Goal: Task Accomplishment & Management: Use online tool/utility

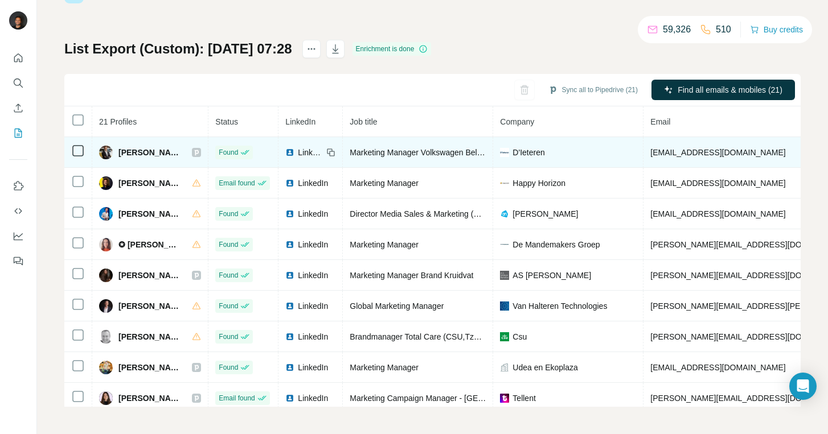
scroll to position [223, 0]
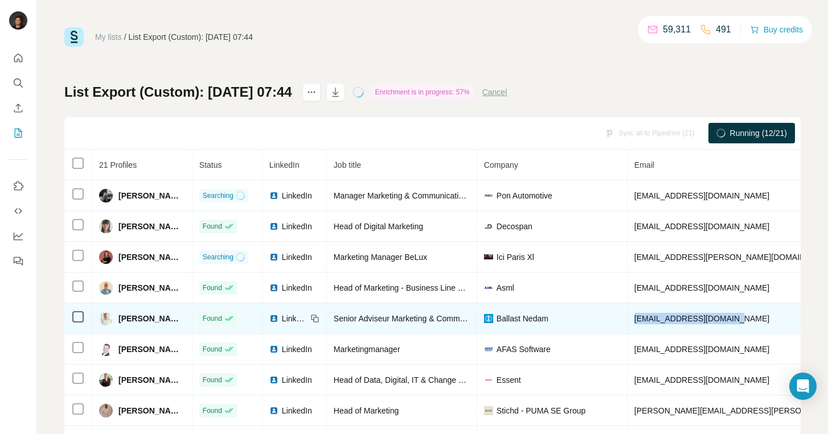
drag, startPoint x: 736, startPoint y: 320, endPoint x: 638, endPoint y: 315, distance: 98.0
click at [638, 315] on td "d.jurg@ballast-nedam.nl" at bounding box center [767, 318] width 281 height 31
copy span "d.jurg@ballast-nedam.nl"
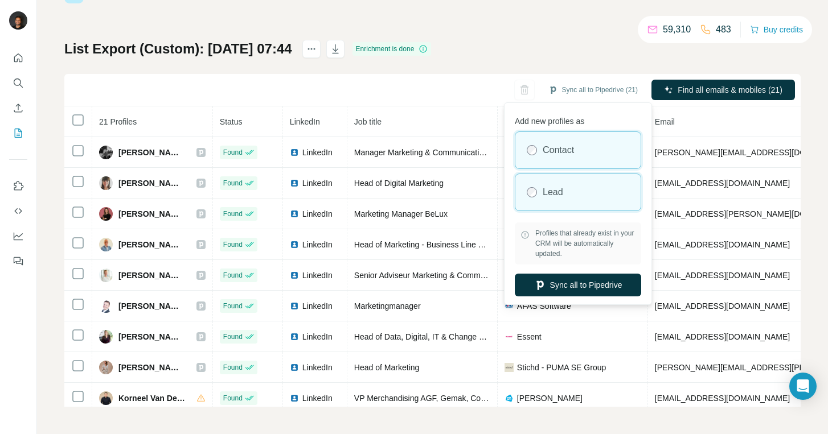
click at [595, 190] on div "Lead" at bounding box center [577, 192] width 125 height 36
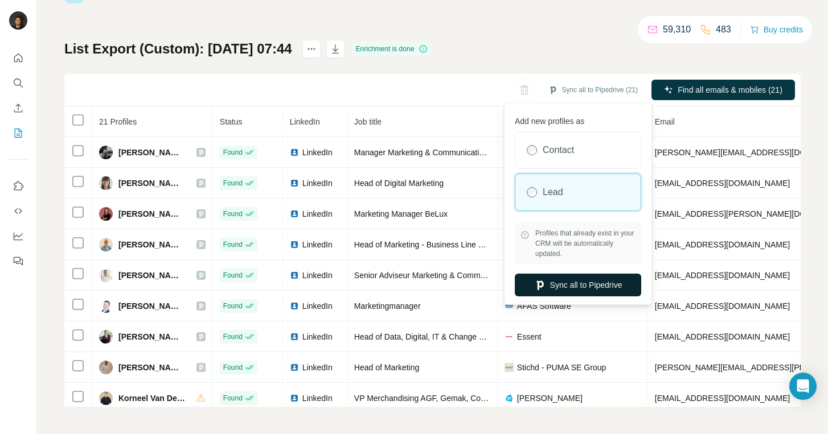
click at [604, 288] on button "Sync all to Pipedrive" at bounding box center [578, 285] width 126 height 23
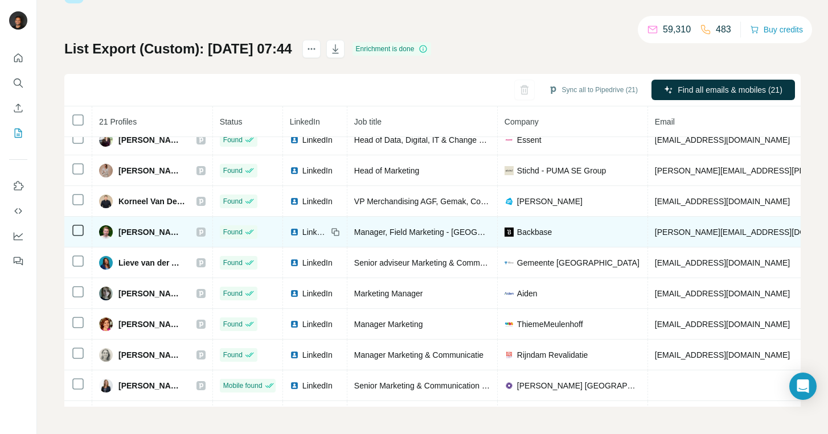
scroll to position [376, 0]
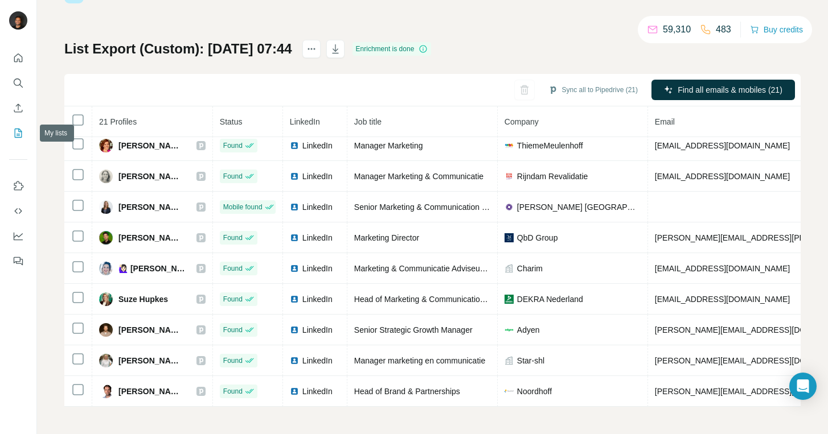
click at [15, 136] on icon "My lists" at bounding box center [18, 133] width 7 height 9
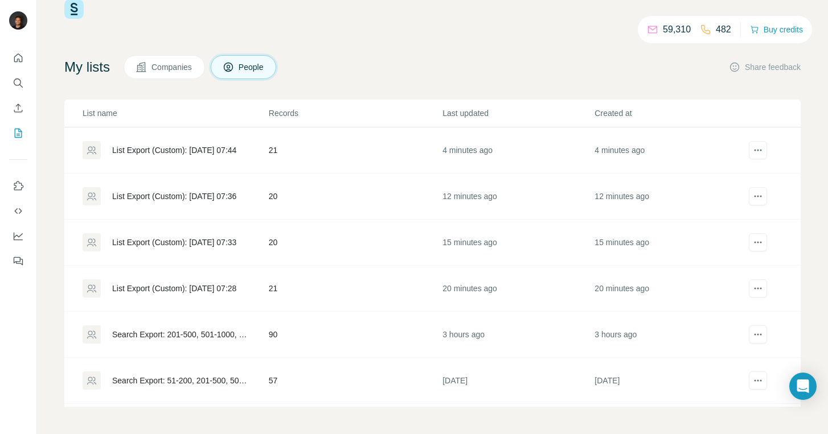
click at [225, 199] on div "List Export (Custom): 12/08/2025 07:36" at bounding box center [174, 196] width 124 height 11
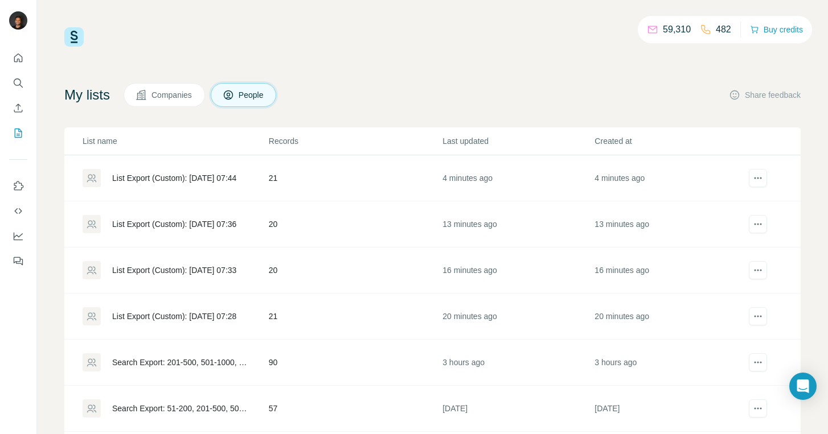
click at [249, 263] on div "List Export (Custom): [DATE] 07:33" at bounding box center [175, 270] width 185 height 18
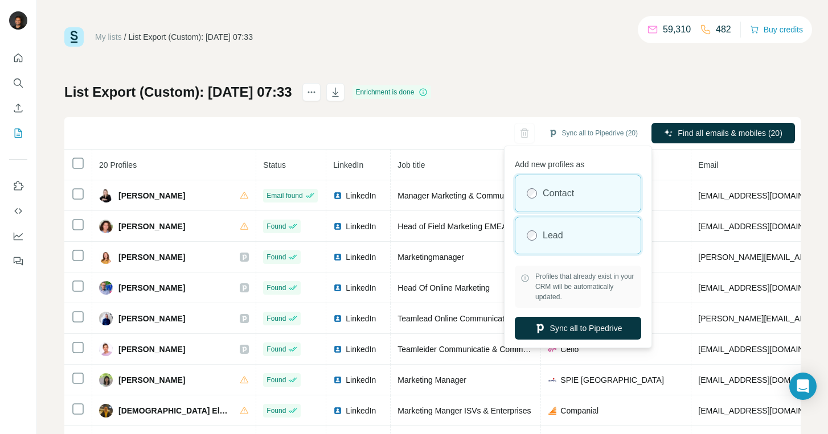
click at [596, 227] on div "Lead" at bounding box center [577, 235] width 125 height 36
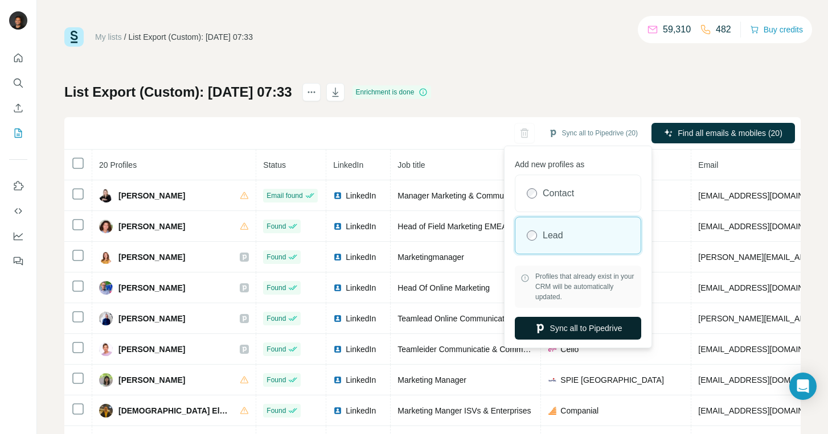
click at [584, 329] on button "Sync all to Pipedrive" at bounding box center [578, 328] width 126 height 23
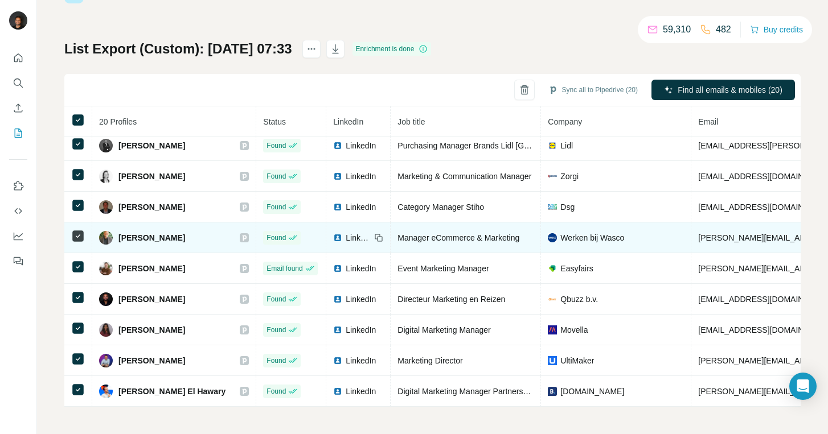
scroll to position [345, 26]
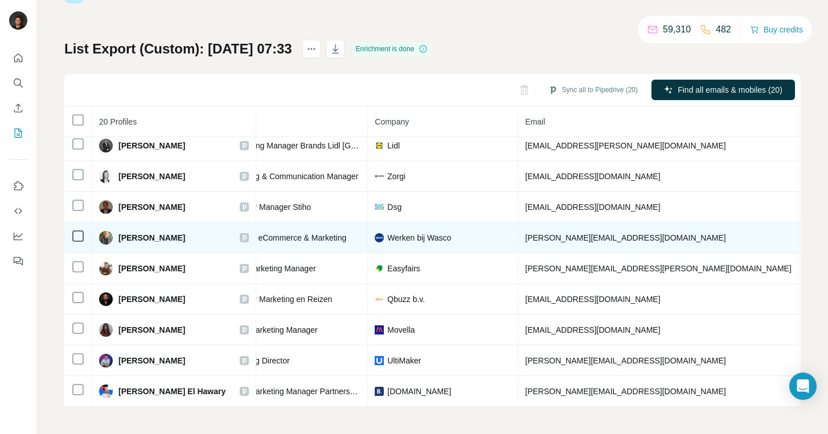
scroll to position [345, 0]
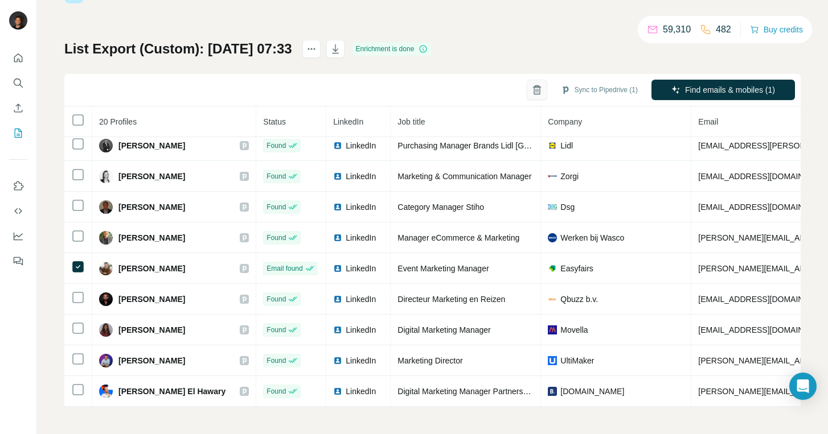
click at [533, 94] on icon "button" at bounding box center [536, 91] width 6 height 8
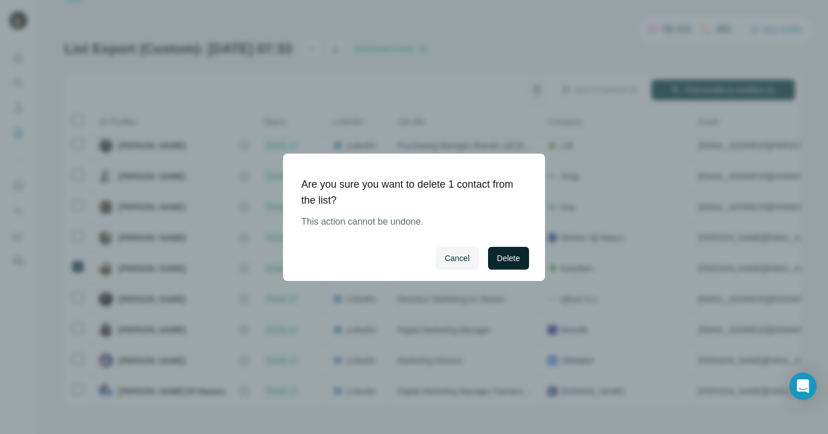
click at [516, 258] on span "Delete" at bounding box center [508, 258] width 23 height 11
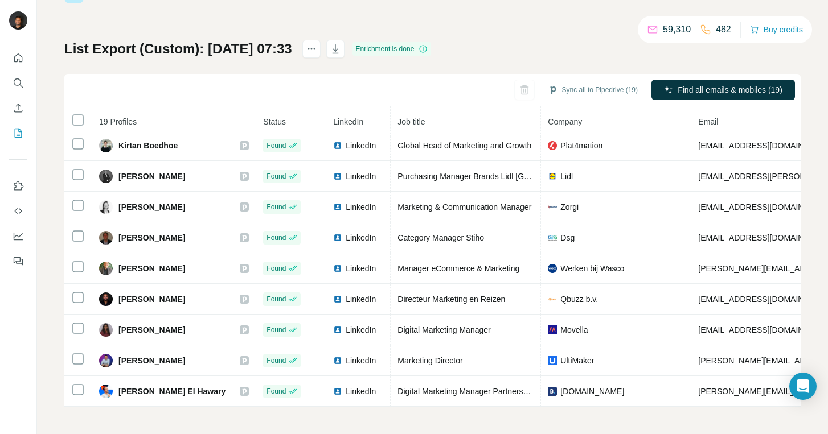
scroll to position [0, 0]
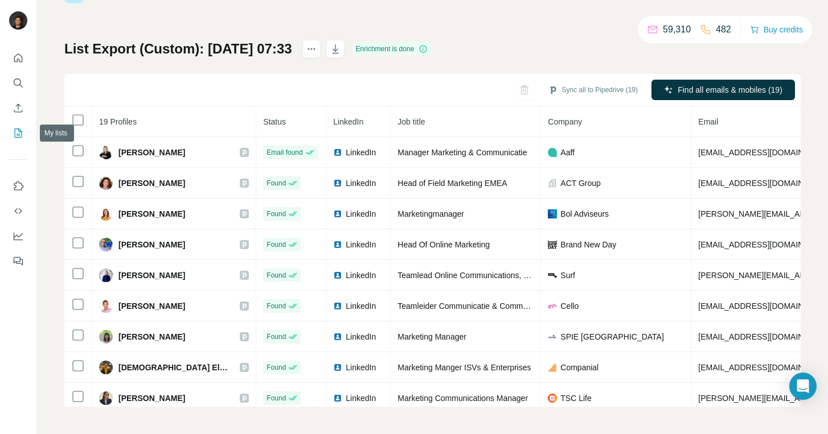
click at [18, 132] on icon "My lists" at bounding box center [18, 133] width 11 height 11
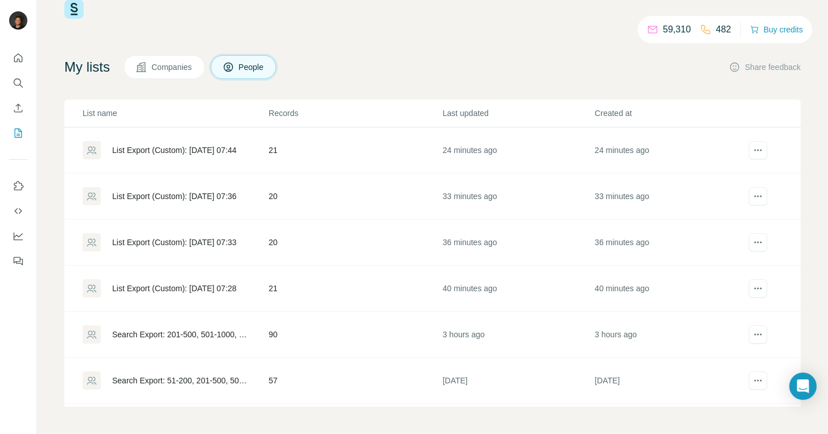
click at [215, 192] on div "List Export (Custom): 12/08/2025 07:36" at bounding box center [174, 196] width 124 height 11
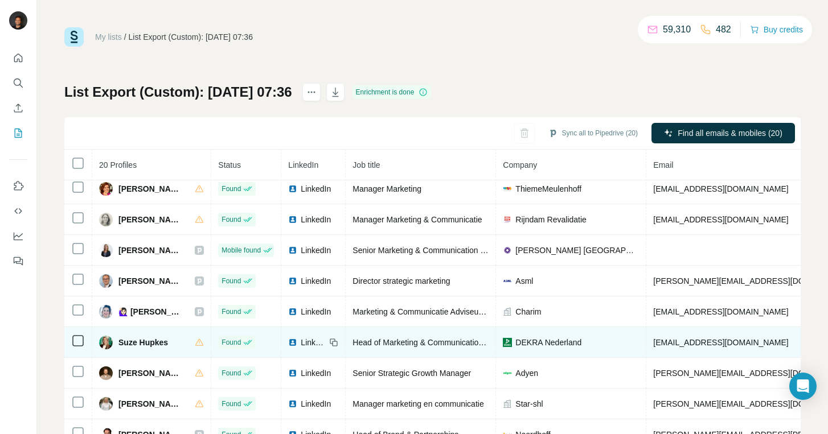
scroll to position [43, 0]
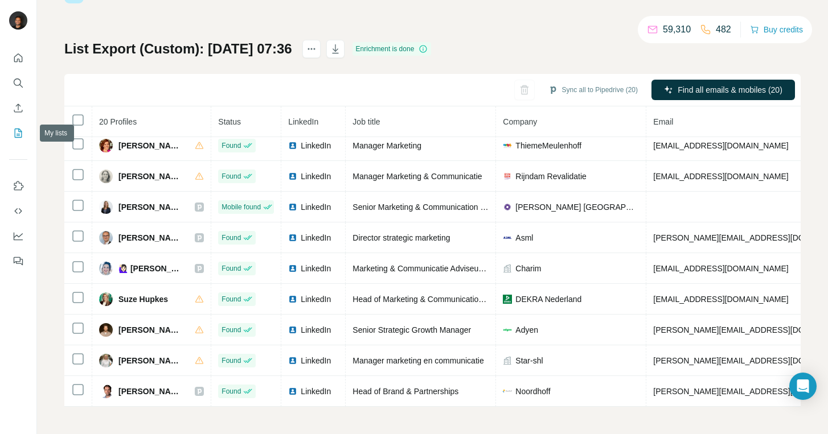
click at [23, 133] on icon "My lists" at bounding box center [18, 133] width 11 height 11
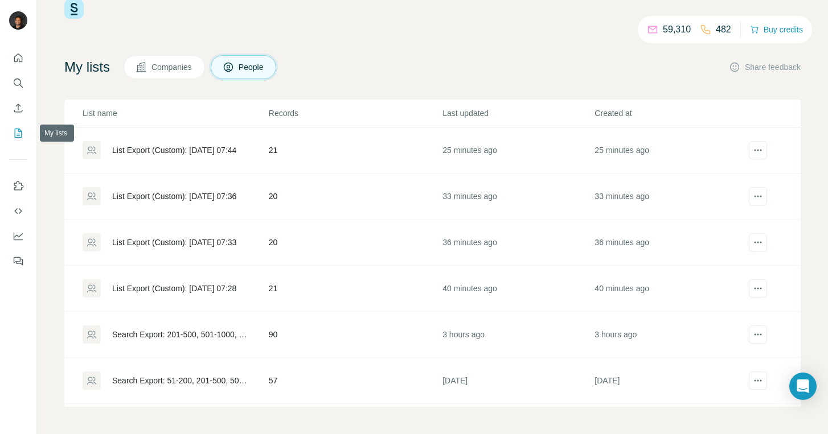
scroll to position [28, 0]
click at [125, 200] on div "List Export (Custom): [DATE] 07:36" at bounding box center [174, 196] width 124 height 11
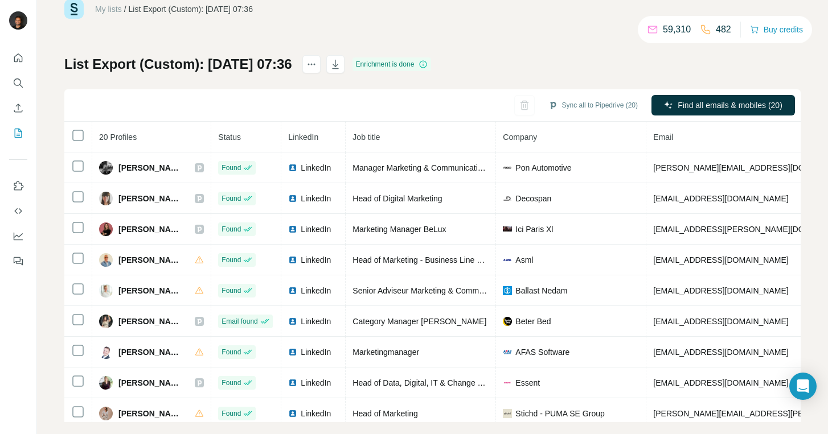
scroll to position [43, 0]
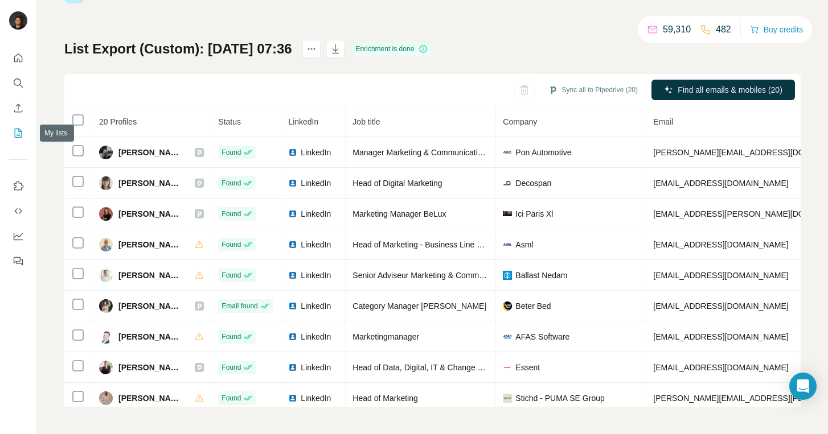
click at [22, 133] on icon "My lists" at bounding box center [18, 133] width 7 height 9
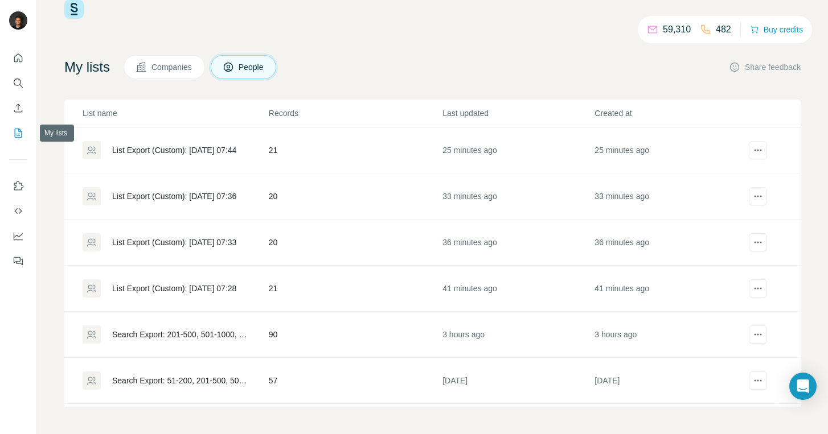
scroll to position [28, 0]
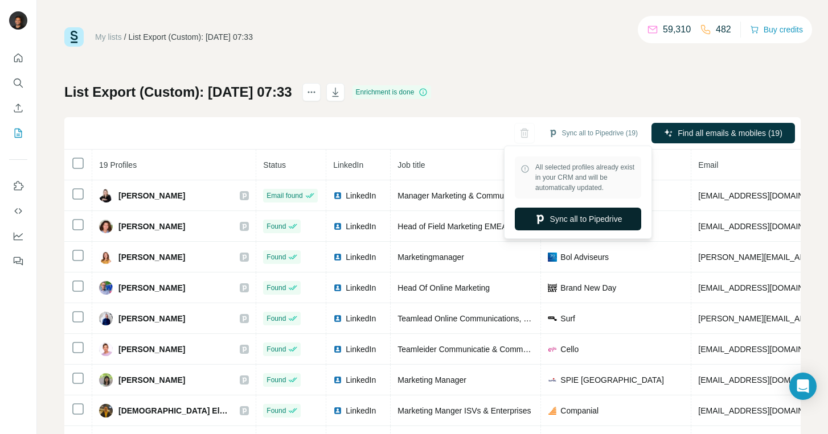
click at [581, 226] on button "Sync all to Pipedrive" at bounding box center [578, 219] width 126 height 23
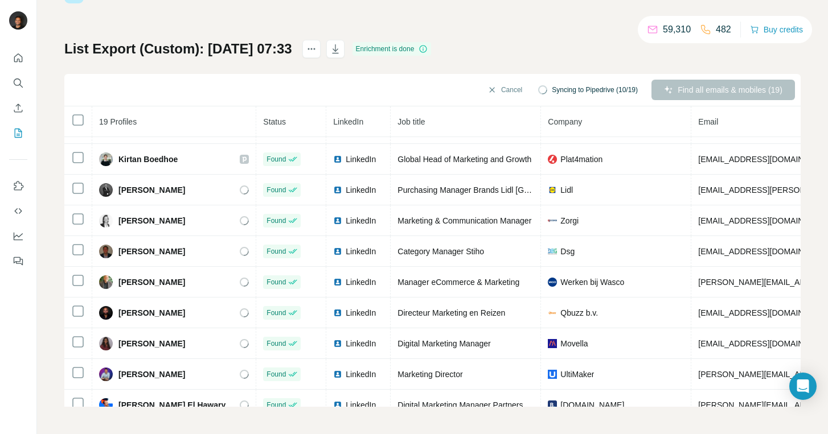
scroll to position [314, 0]
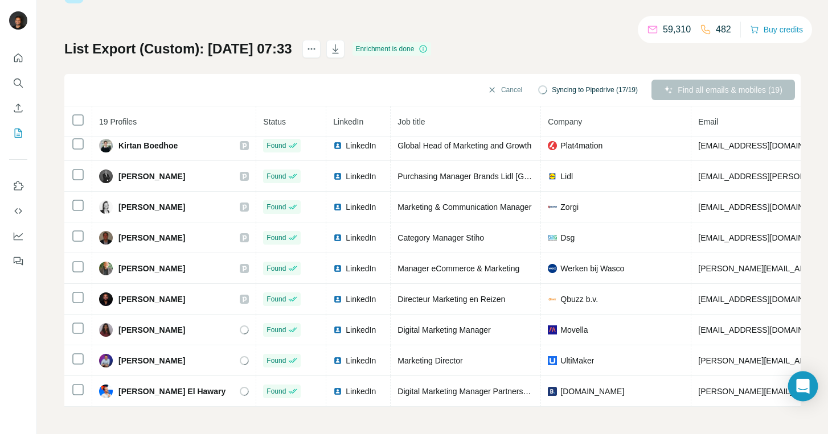
click at [806, 393] on div "Open Intercom Messenger" at bounding box center [803, 387] width 30 height 30
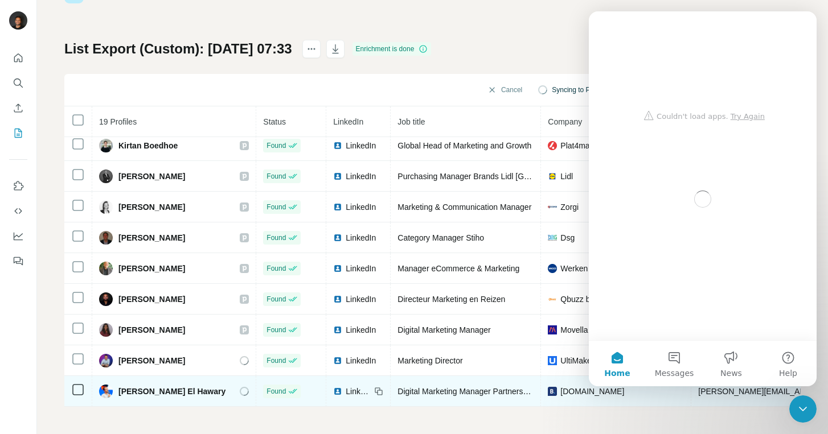
scroll to position [0, 0]
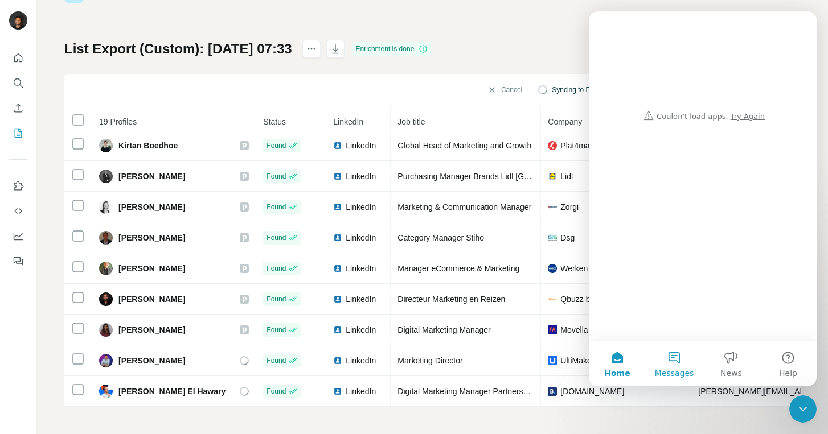
click at [675, 351] on button "Messages" at bounding box center [674, 364] width 57 height 46
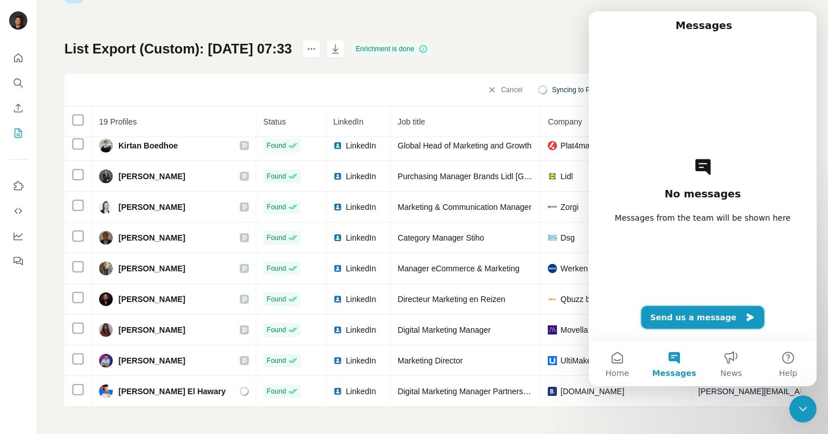
click at [700, 317] on button "Send us a message" at bounding box center [703, 317] width 124 height 23
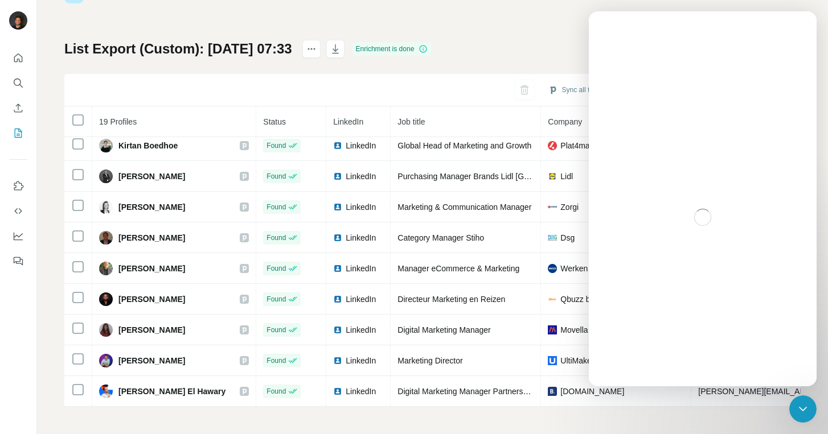
click at [808, 414] on icon "Close Intercom Messenger" at bounding box center [803, 410] width 14 height 14
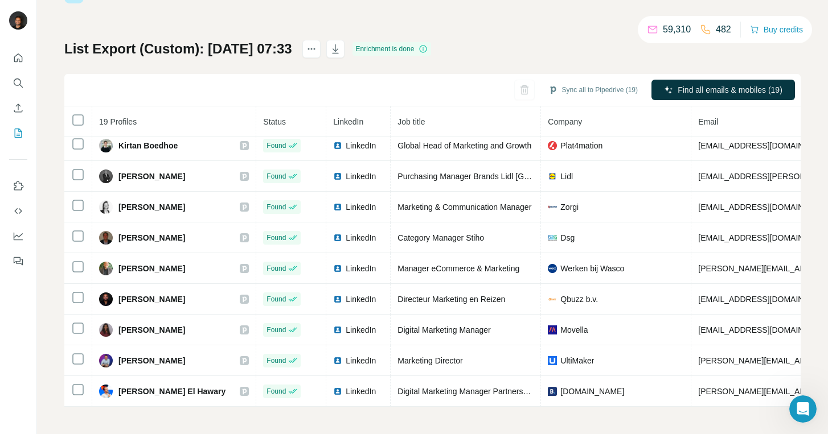
click at [808, 414] on div "Open Intercom Messenger" at bounding box center [803, 410] width 38 height 38
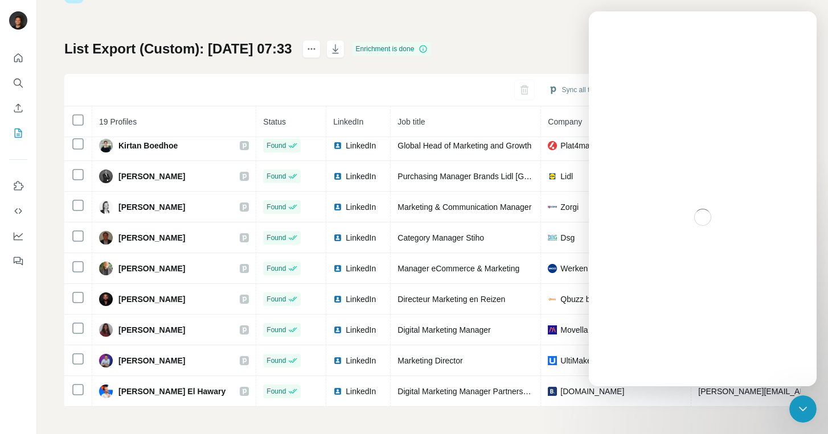
click at [808, 414] on icon "Close Intercom Messenger" at bounding box center [803, 410] width 14 height 14
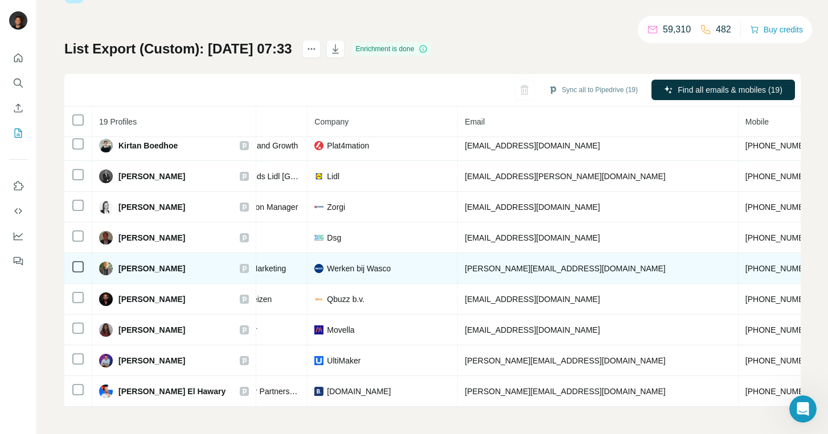
scroll to position [314, 0]
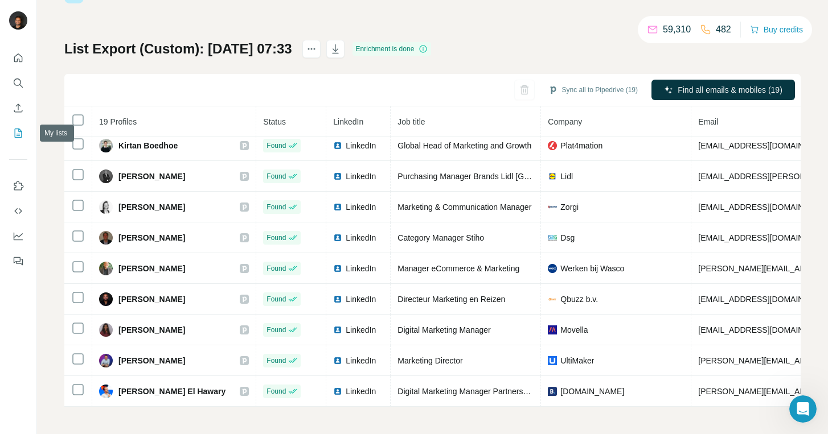
click at [22, 129] on icon "My lists" at bounding box center [18, 133] width 11 height 11
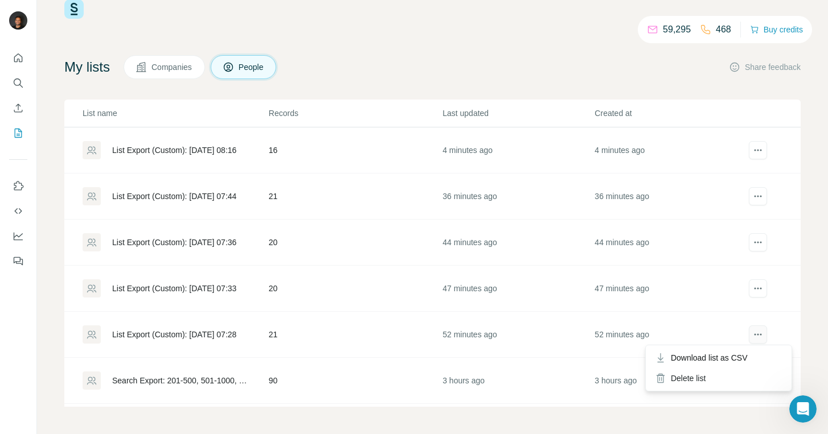
click at [758, 335] on icon "actions" at bounding box center [757, 334] width 11 height 11
click at [720, 360] on span "Download list as CSV" at bounding box center [709, 357] width 77 height 11
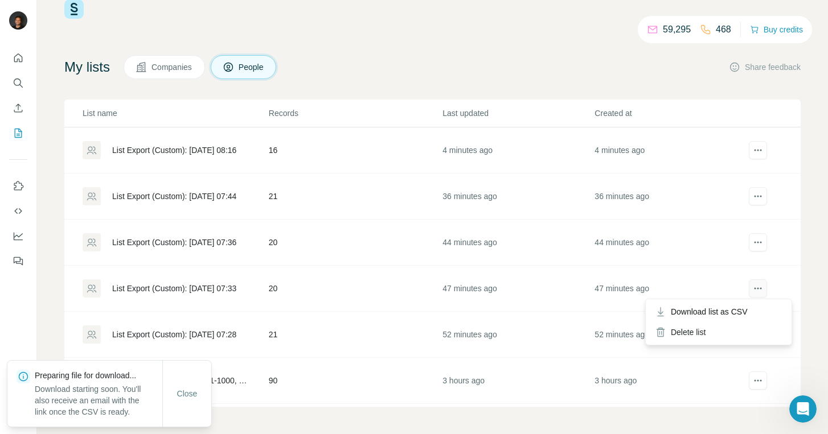
click at [762, 287] on icon "actions" at bounding box center [757, 288] width 11 height 11
click at [730, 310] on span "Download list as CSV" at bounding box center [709, 311] width 77 height 11
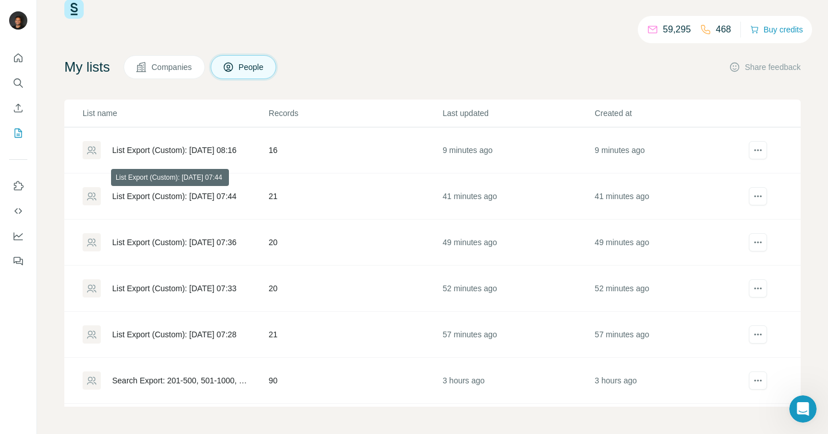
click at [136, 196] on div "List Export (Custom): 12/08/2025 07:44" at bounding box center [174, 196] width 124 height 11
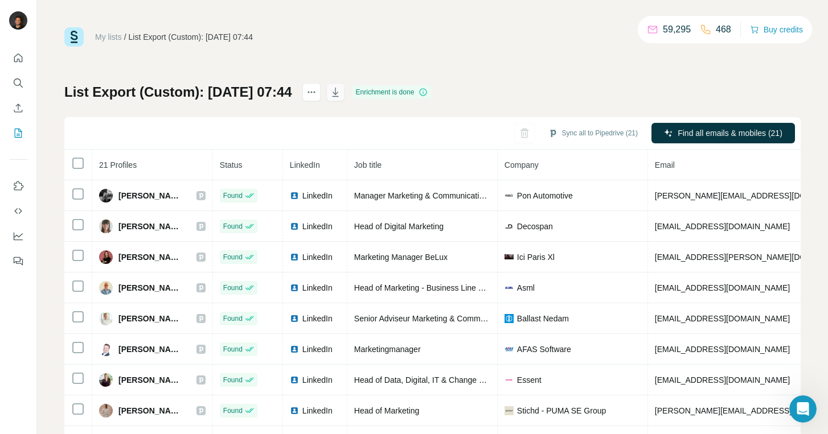
click at [341, 96] on icon "button" at bounding box center [335, 92] width 11 height 11
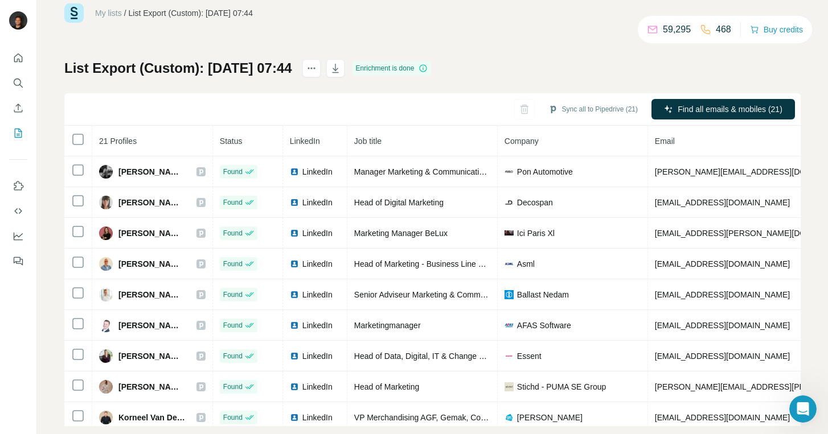
scroll to position [43, 0]
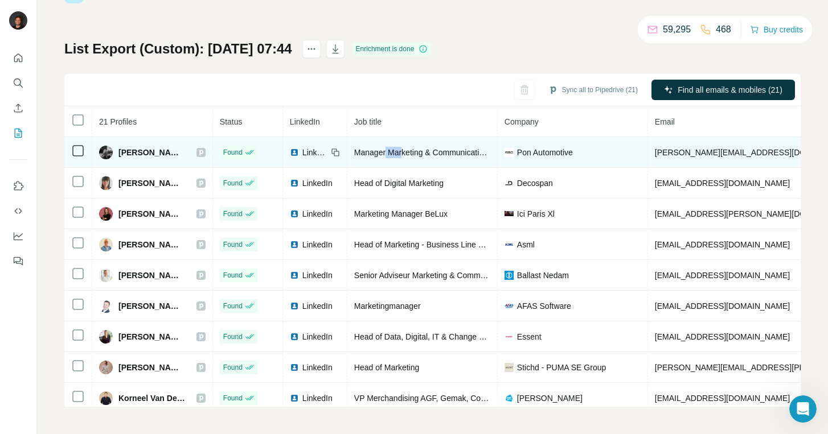
drag, startPoint x: 395, startPoint y: 147, endPoint x: 411, endPoint y: 150, distance: 16.9
click at [411, 150] on div "Manager Marketing & Communication (MT) Porsche" at bounding box center [422, 152] width 136 height 11
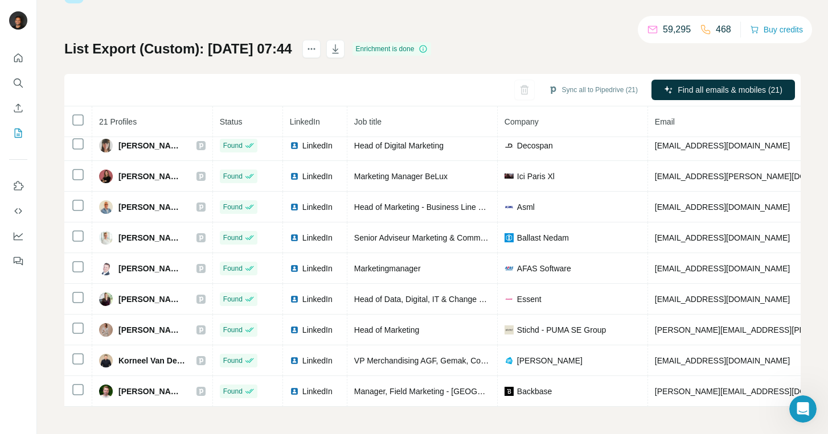
scroll to position [35, 0]
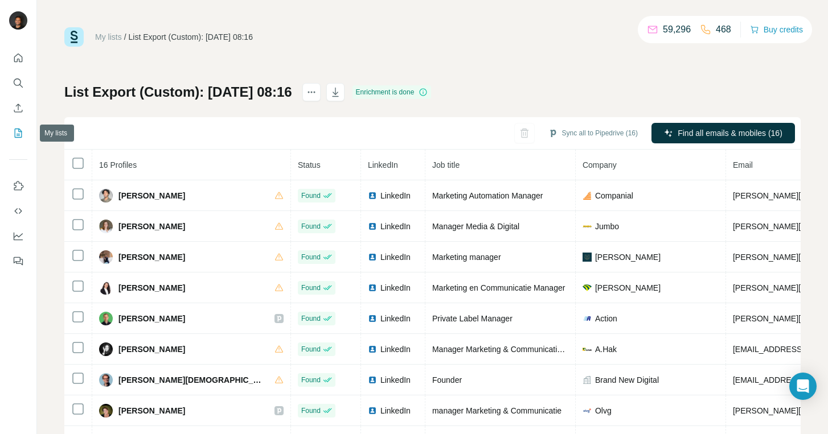
click at [18, 136] on icon "My lists" at bounding box center [18, 133] width 11 height 11
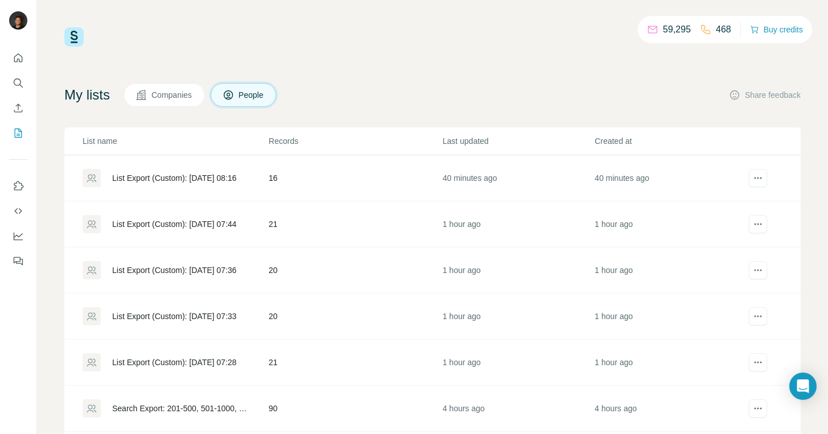
click at [428, 220] on td "21" at bounding box center [355, 225] width 174 height 46
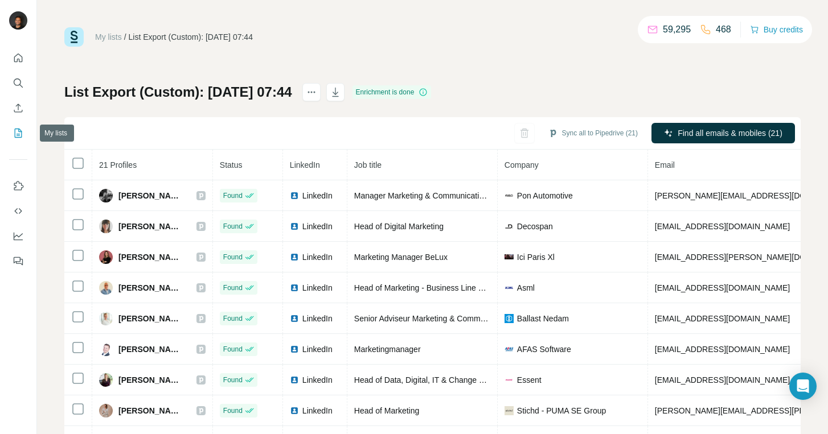
click at [24, 130] on button "My lists" at bounding box center [18, 133] width 18 height 20
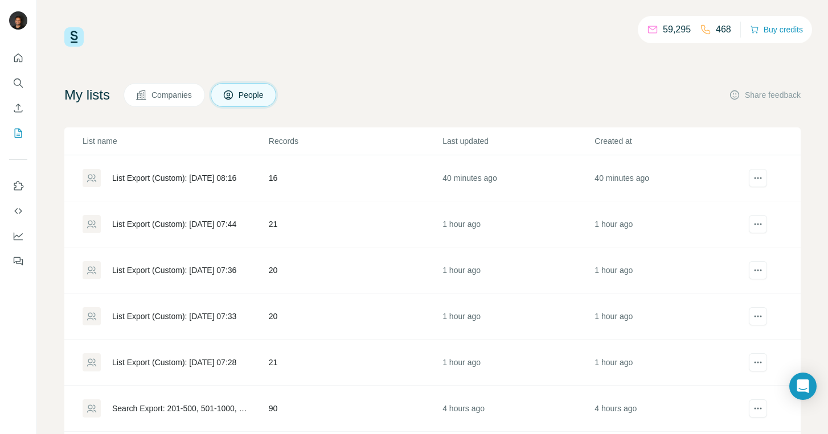
click at [307, 176] on td "16" at bounding box center [355, 178] width 174 height 46
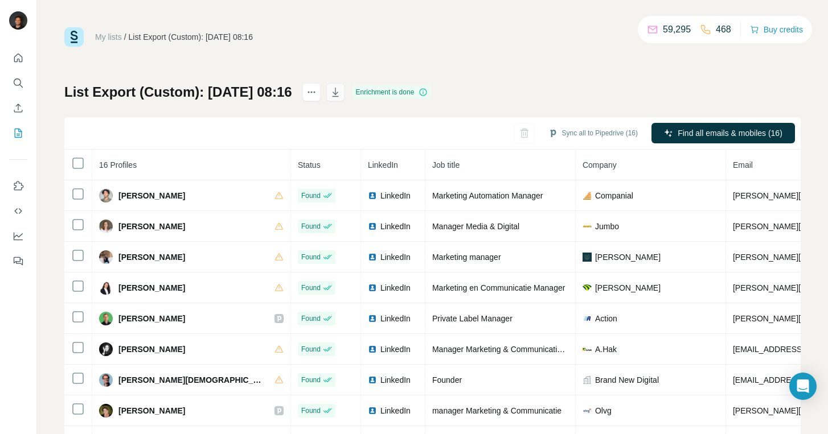
click at [341, 93] on icon "button" at bounding box center [335, 92] width 11 height 11
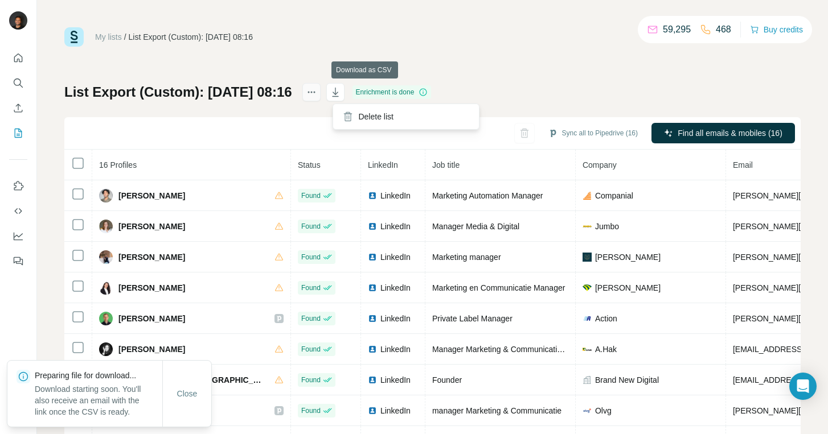
click at [317, 92] on icon "actions" at bounding box center [311, 92] width 11 height 11
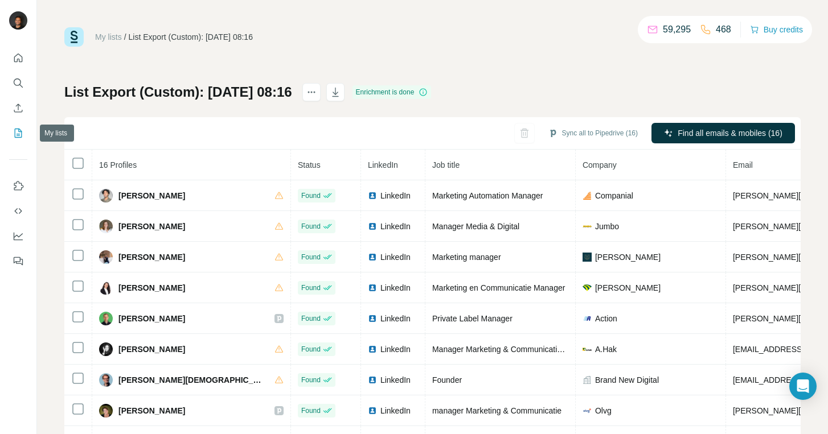
click at [24, 138] on button "My lists" at bounding box center [18, 133] width 18 height 20
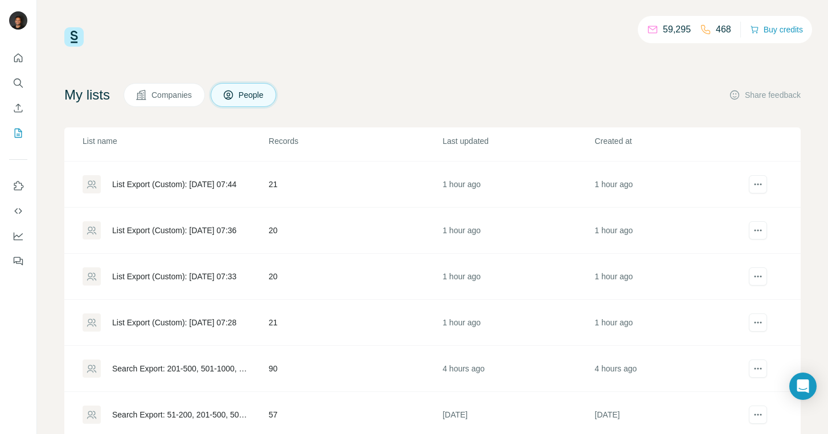
scroll to position [40, 0]
click at [228, 234] on div "List Export (Custom): 12/08/2025 07:36" at bounding box center [174, 229] width 124 height 11
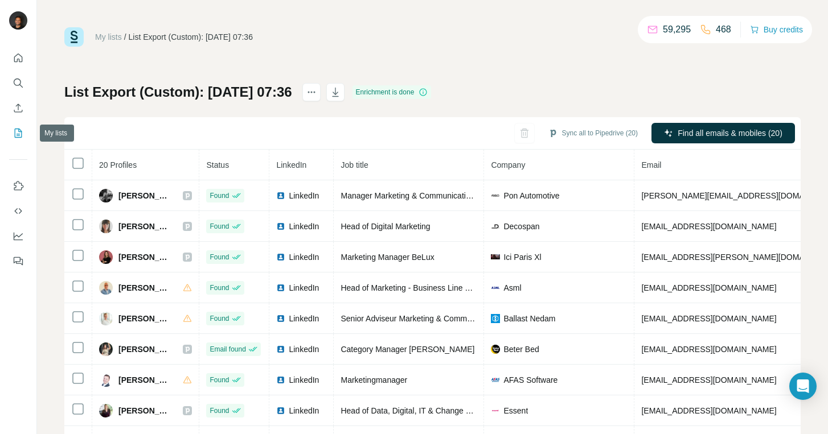
click at [18, 136] on icon "My lists" at bounding box center [18, 133] width 11 height 11
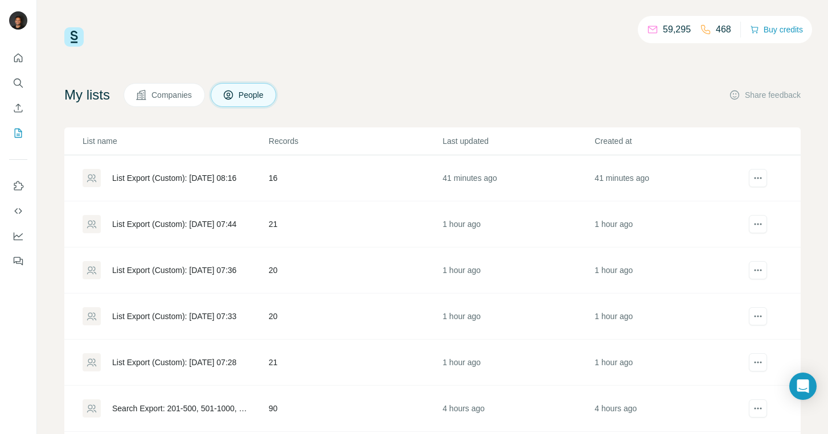
click at [252, 323] on div "List Export (Custom): 12/08/2025 07:33" at bounding box center [175, 316] width 185 height 18
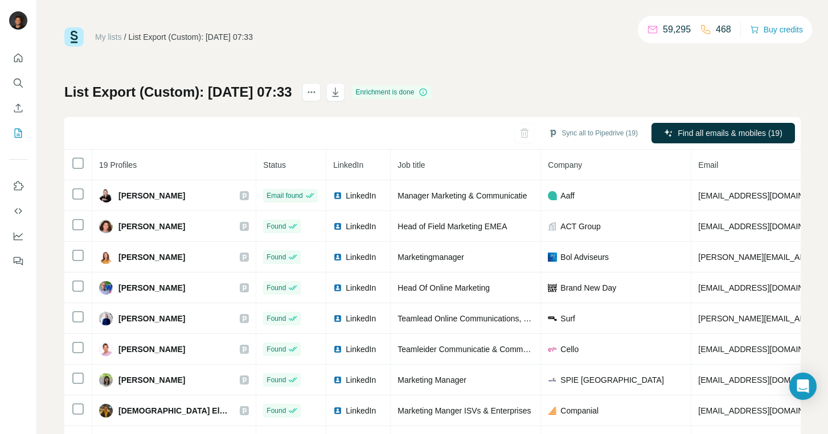
click at [532, 85] on div "List Export (Custom): 12/08/2025 07:33 Enrichment is done Sync all to Pipedrive…" at bounding box center [432, 266] width 736 height 367
click at [16, 134] on icon "My lists" at bounding box center [18, 133] width 11 height 11
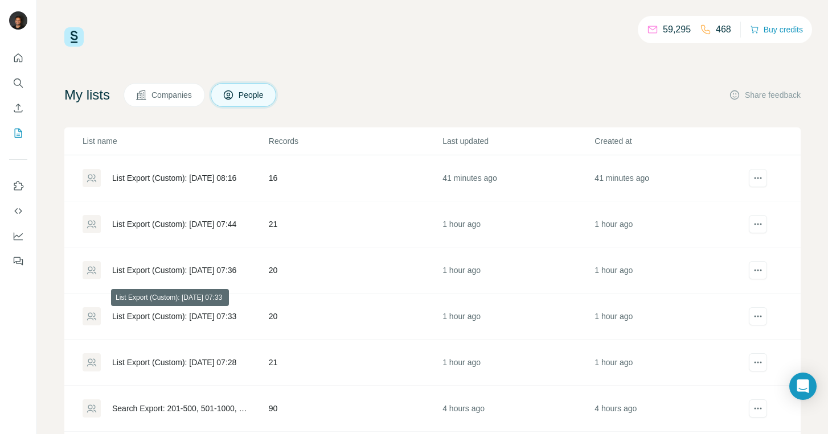
click at [174, 319] on div "List Export (Custom): 12/08/2025 07:33" at bounding box center [174, 316] width 124 height 11
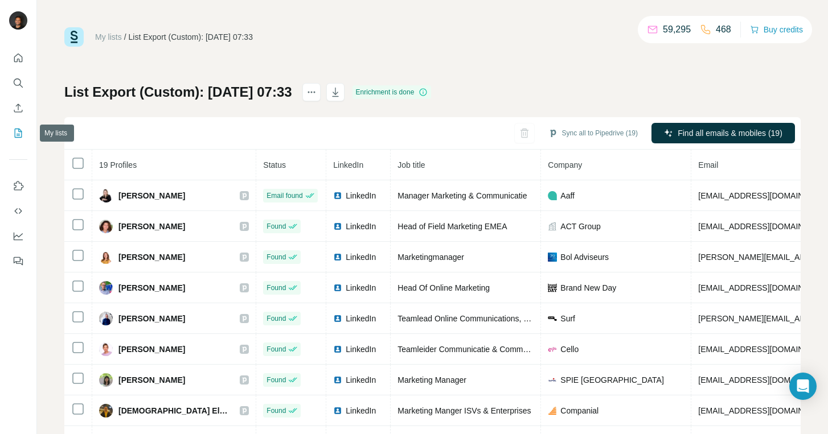
click at [17, 133] on icon "My lists" at bounding box center [18, 133] width 11 height 11
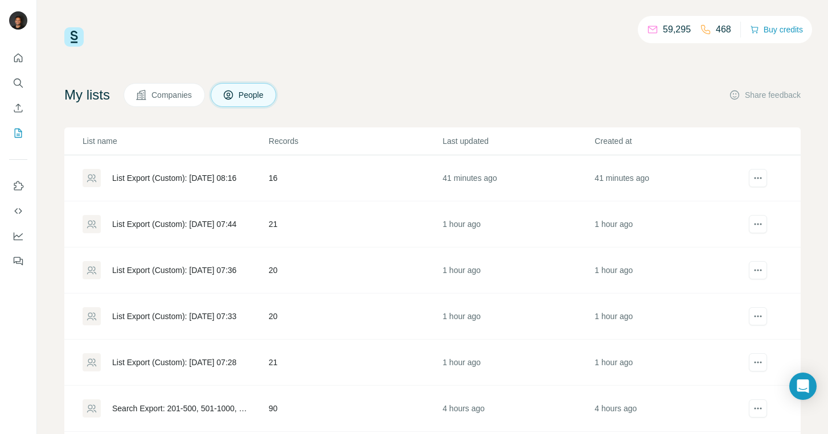
click at [190, 276] on div "List Export (Custom): 12/08/2025 07:36" at bounding box center [174, 270] width 124 height 11
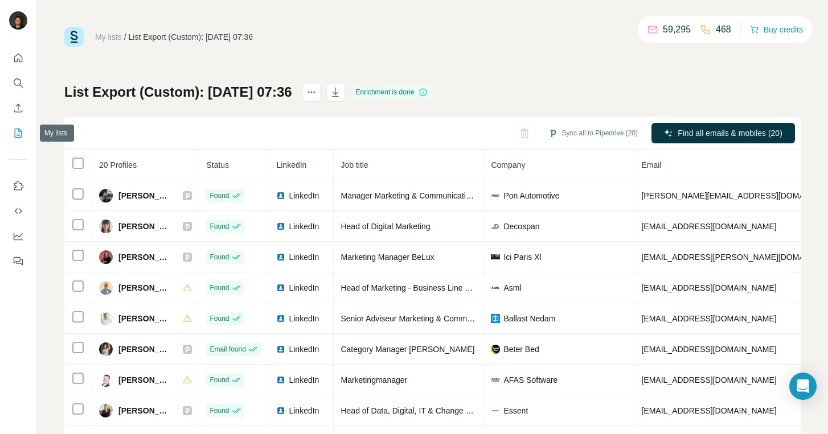
click at [17, 130] on icon "My lists" at bounding box center [18, 133] width 11 height 11
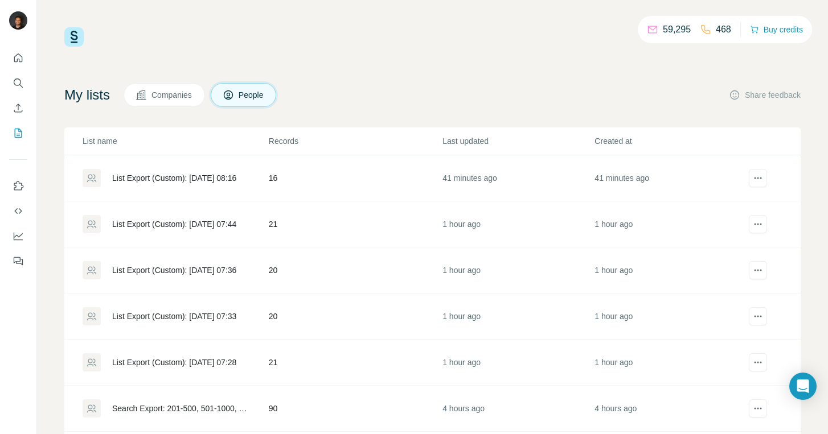
click at [260, 358] on div "List Export (Custom): 12/08/2025 07:28" at bounding box center [175, 363] width 185 height 18
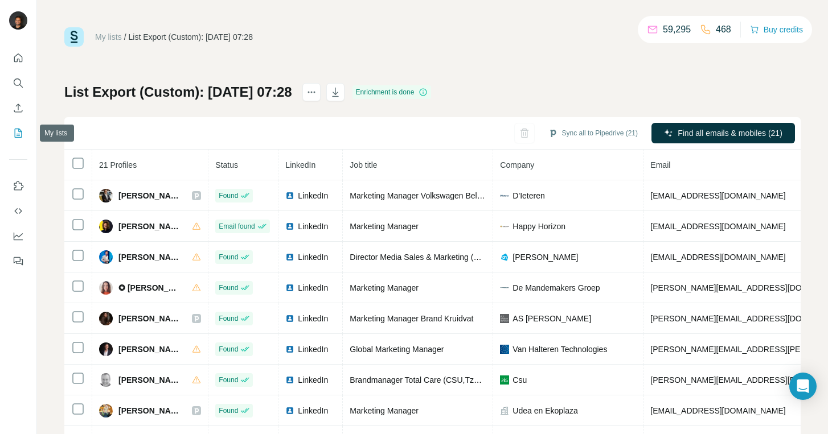
click at [21, 129] on icon "My lists" at bounding box center [18, 133] width 11 height 11
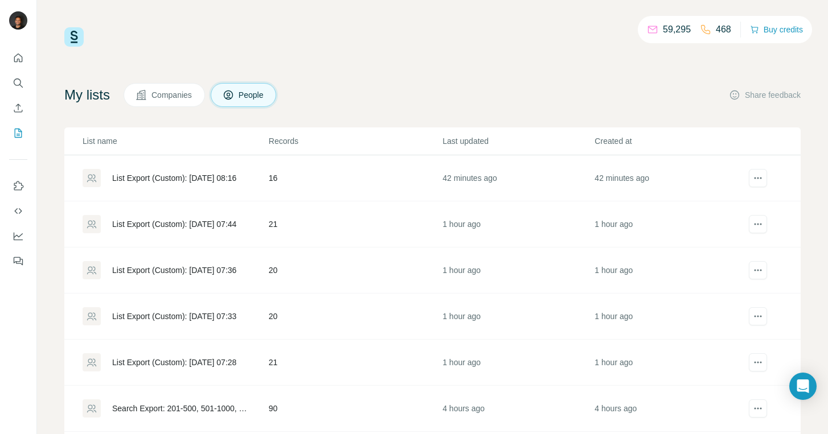
click at [282, 318] on td "20" at bounding box center [355, 317] width 174 height 46
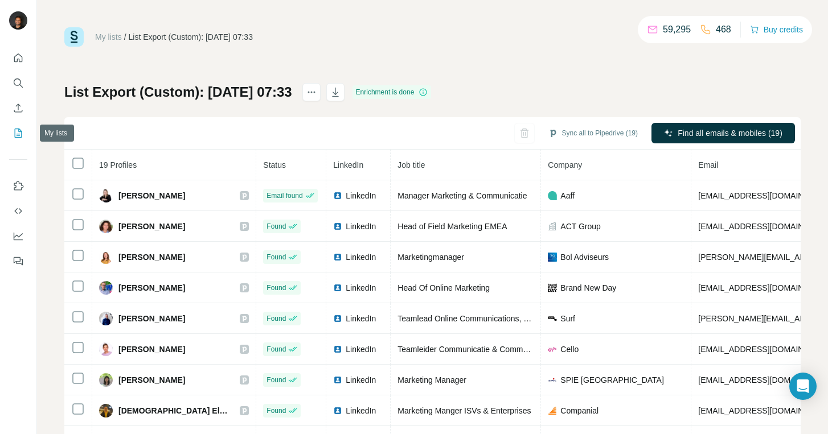
click at [16, 137] on icon "My lists" at bounding box center [18, 133] width 7 height 9
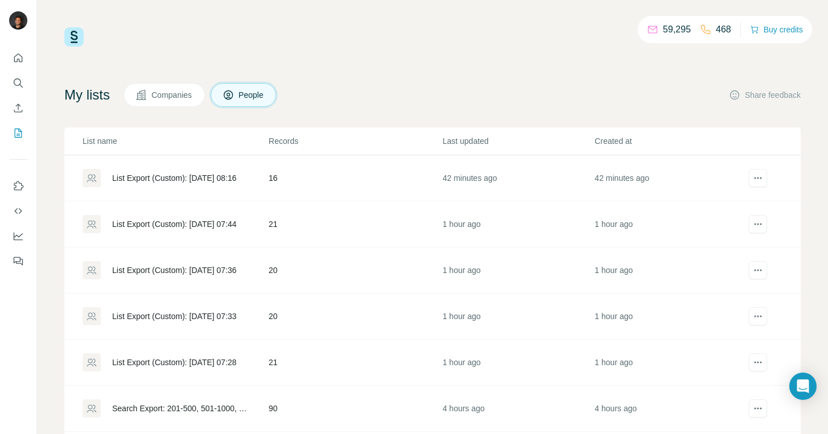
click at [236, 312] on div "List Export (Custom): 12/08/2025 07:33" at bounding box center [174, 316] width 124 height 11
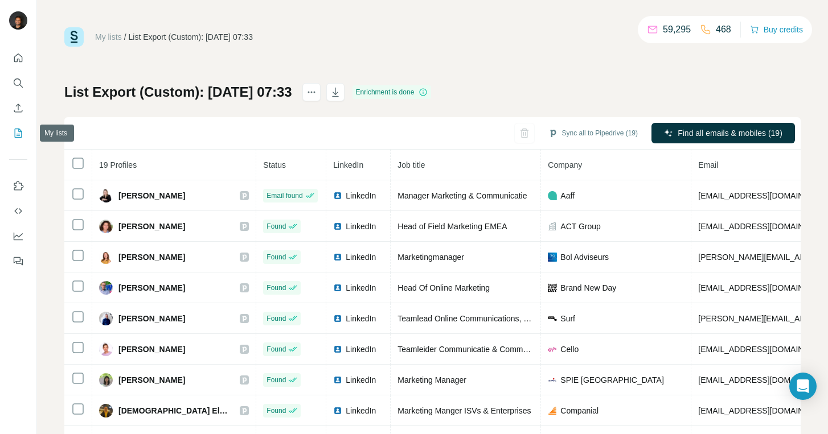
click at [16, 130] on icon "My lists" at bounding box center [18, 133] width 11 height 11
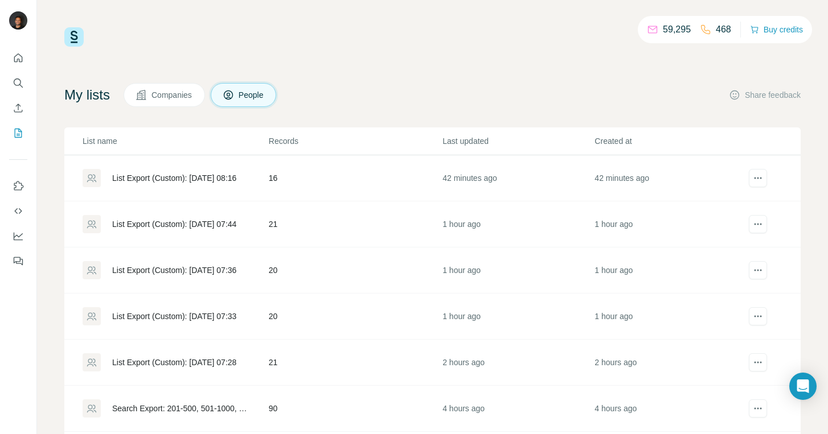
click at [215, 270] on div "List Export (Custom): 12/08/2025 07:36" at bounding box center [174, 270] width 124 height 11
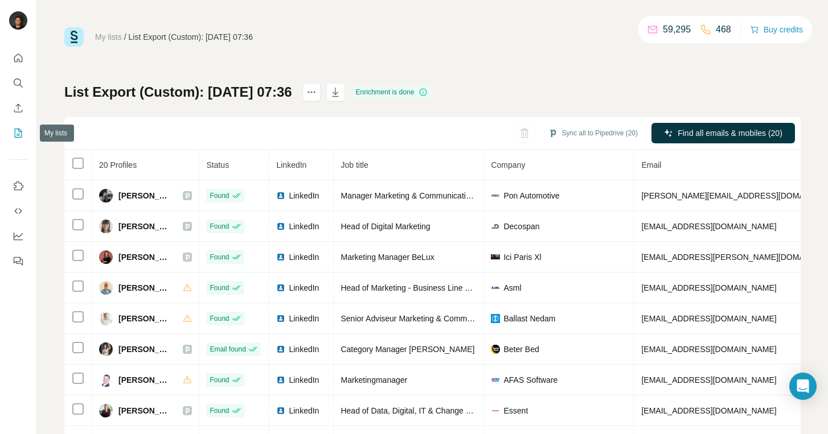
click at [15, 134] on icon "My lists" at bounding box center [18, 133] width 7 height 9
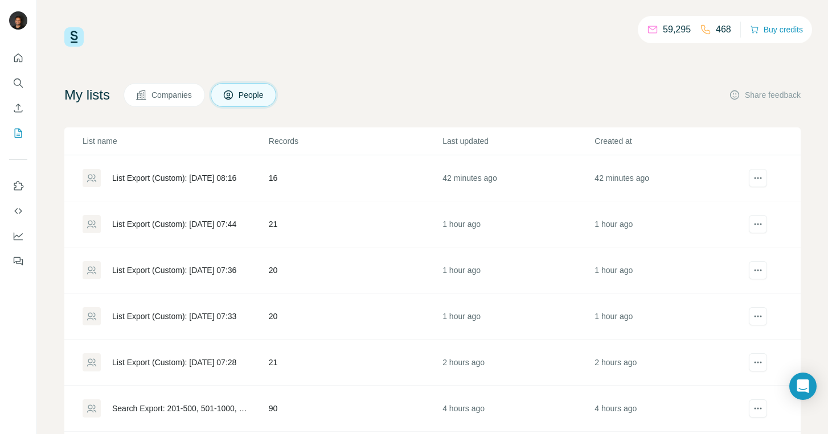
click at [208, 223] on div "List Export (Custom): 12/08/2025 07:44" at bounding box center [174, 224] width 124 height 11
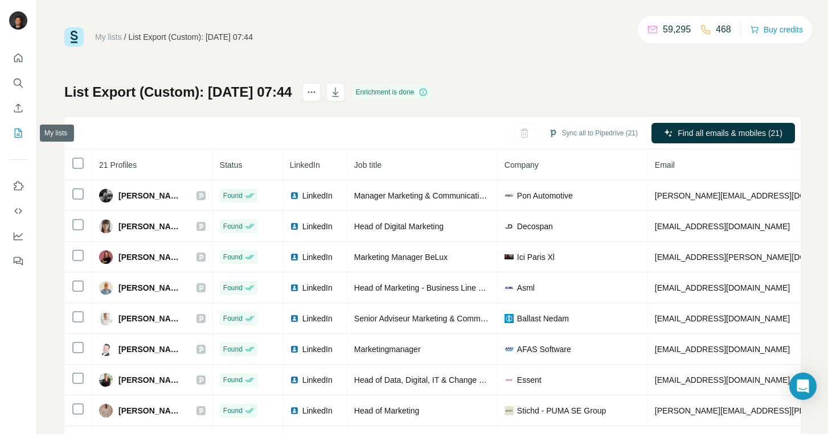
click at [17, 136] on icon "My lists" at bounding box center [18, 133] width 11 height 11
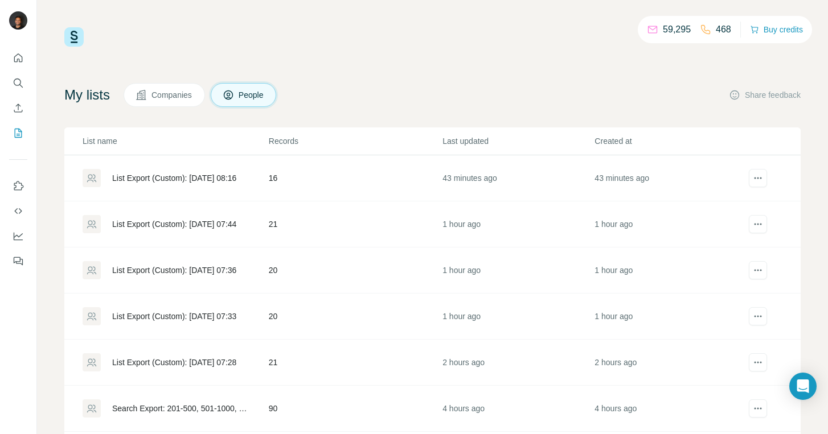
click at [207, 219] on div "List Export (Custom): 12/08/2025 07:44" at bounding box center [174, 224] width 124 height 11
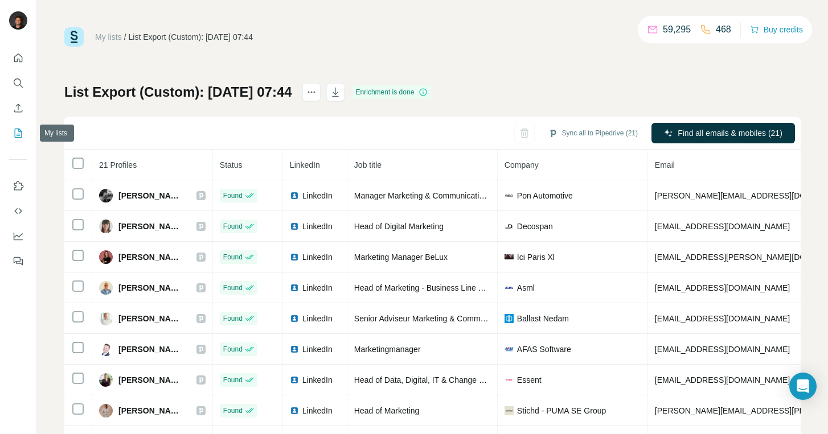
click at [18, 130] on icon "My lists" at bounding box center [20, 132] width 6 height 7
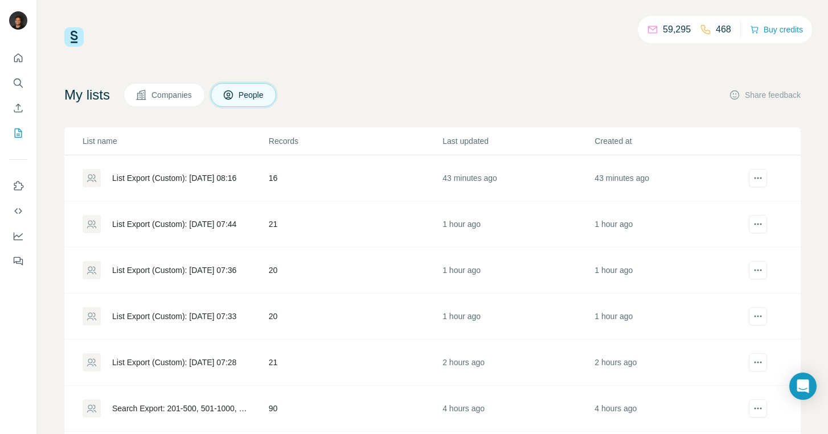
click at [161, 180] on div "List Export (Custom): 12/08/2025 08:16" at bounding box center [174, 178] width 124 height 11
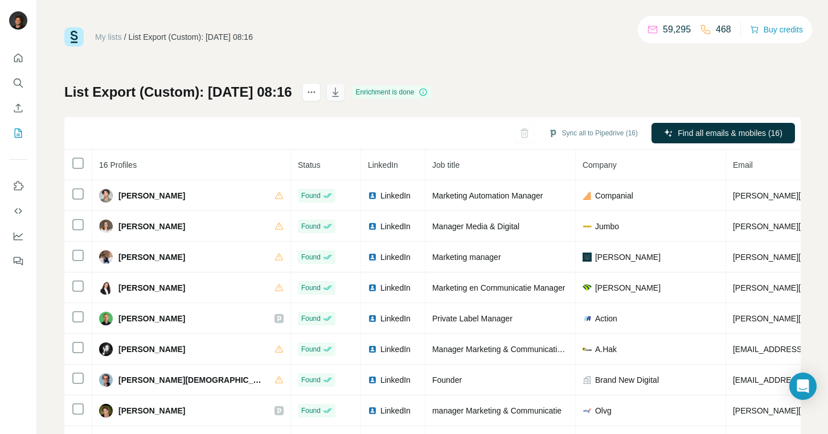
click at [341, 92] on icon "button" at bounding box center [335, 92] width 11 height 11
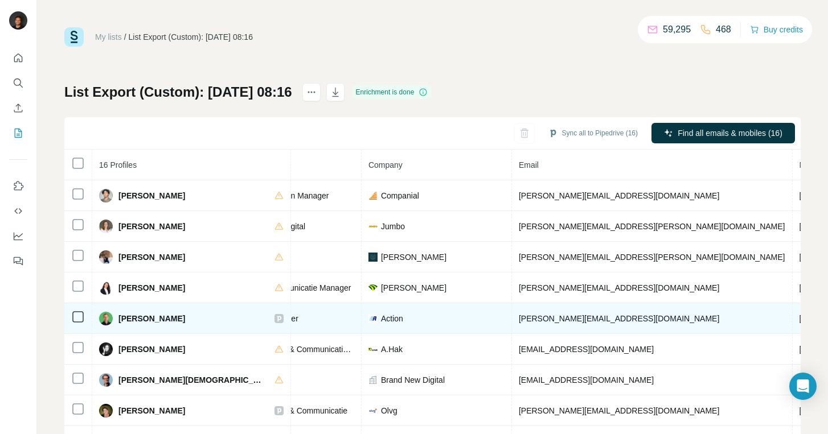
scroll to position [0, 228]
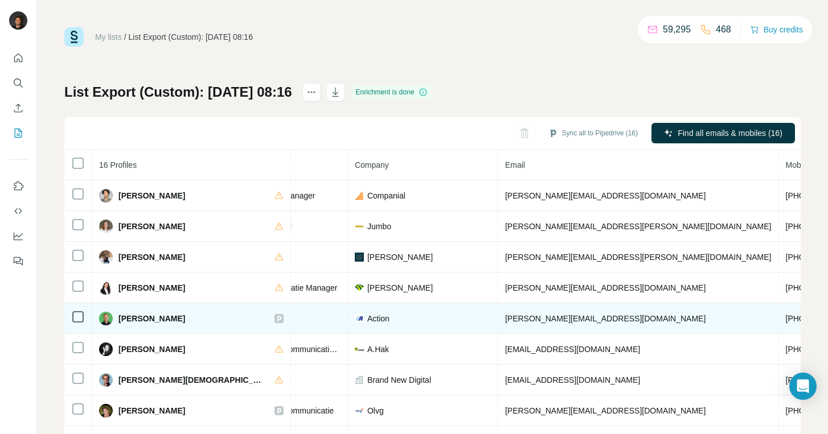
click at [786, 319] on span "+31651145680" at bounding box center [822, 318] width 72 height 9
copy span "31651145680"
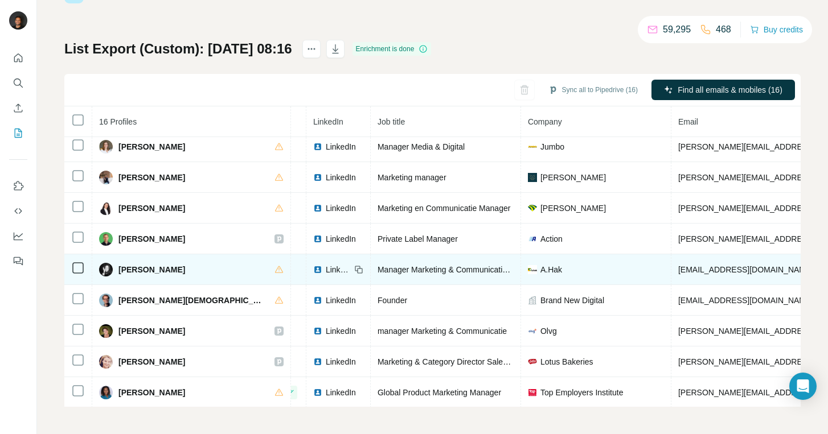
scroll to position [0, 55]
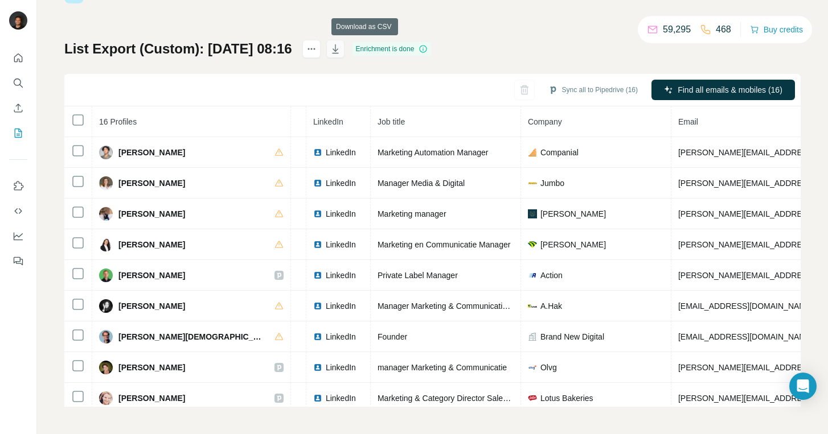
click at [341, 47] on icon "button" at bounding box center [335, 48] width 11 height 11
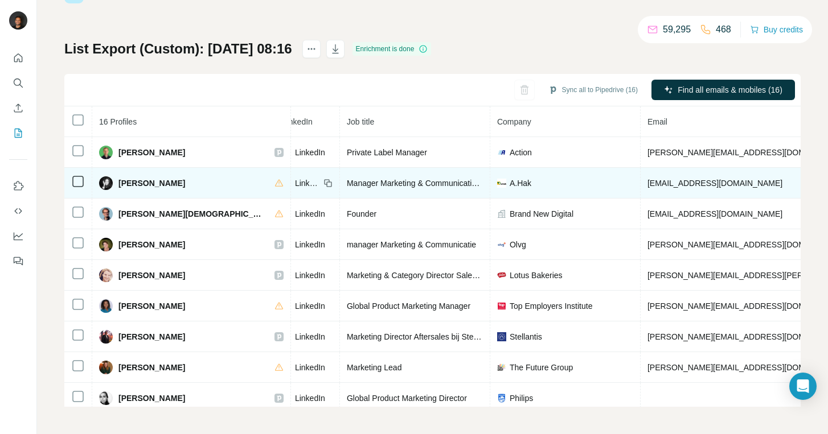
scroll to position [0, 85]
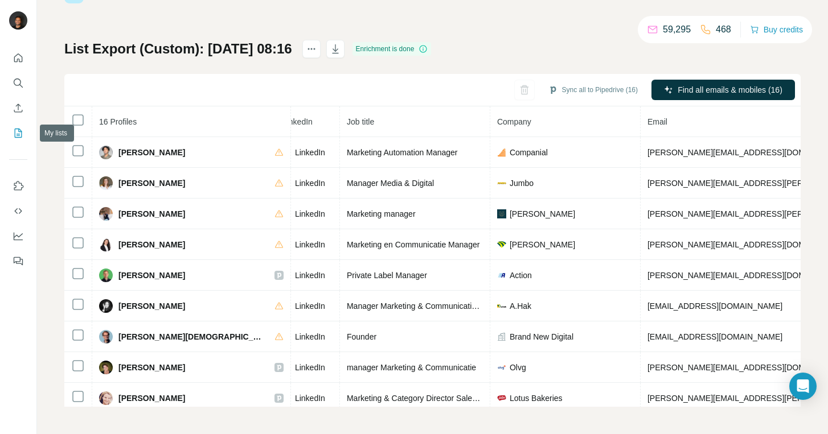
click at [19, 134] on icon "My lists" at bounding box center [18, 133] width 11 height 11
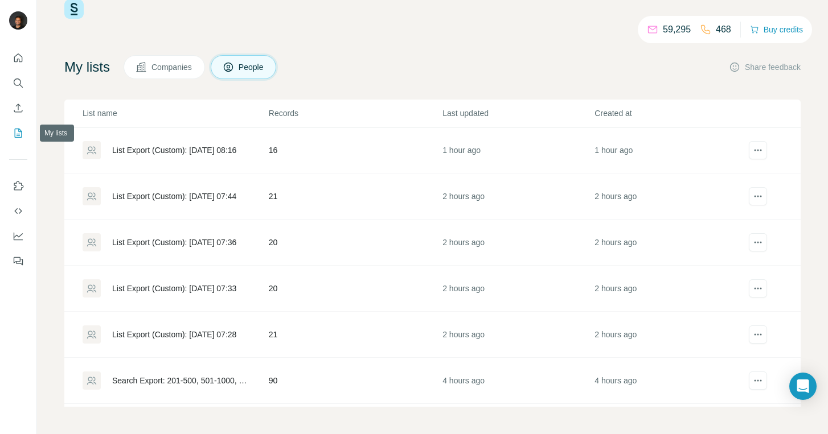
click at [17, 132] on icon "My lists" at bounding box center [18, 133] width 11 height 11
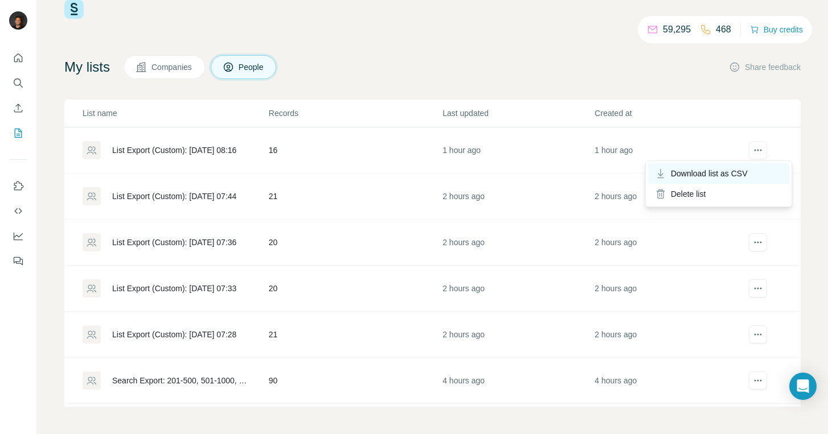
click at [733, 176] on span "Download list as CSV" at bounding box center [709, 173] width 77 height 11
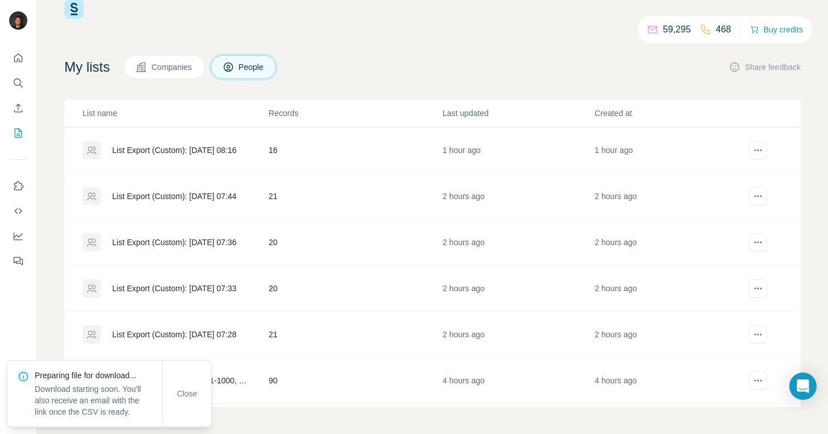
click at [500, 50] on div "59,295 468 Buy credits My lists Companies People Share feedback List name Recor…" at bounding box center [432, 203] width 736 height 408
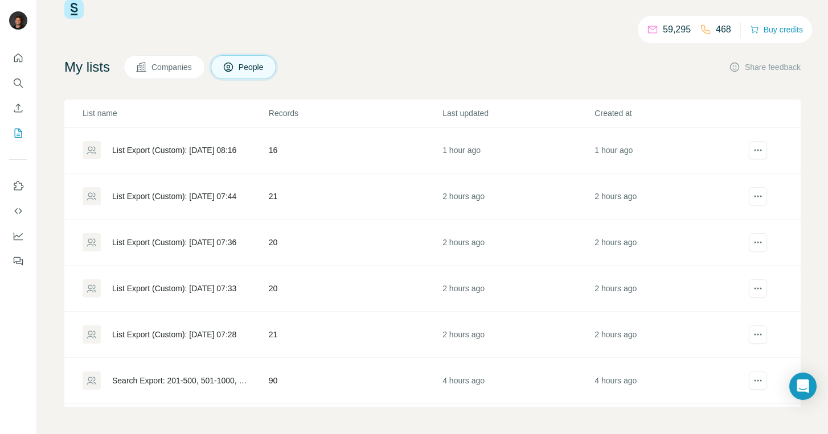
click at [154, 147] on div "List Export (Custom): 12/08/2025 08:16" at bounding box center [174, 150] width 124 height 11
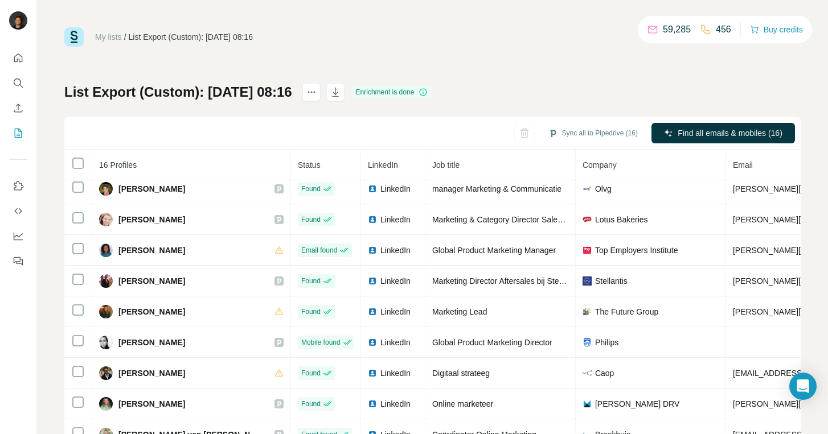
scroll to position [43, 0]
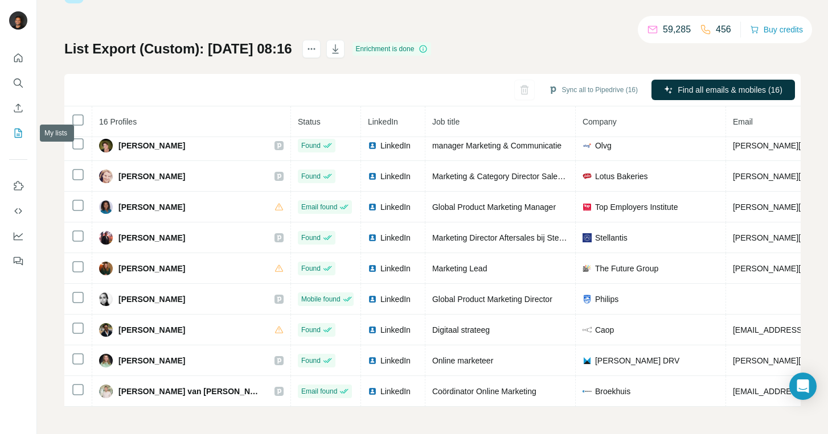
click at [17, 129] on icon "My lists" at bounding box center [18, 133] width 7 height 9
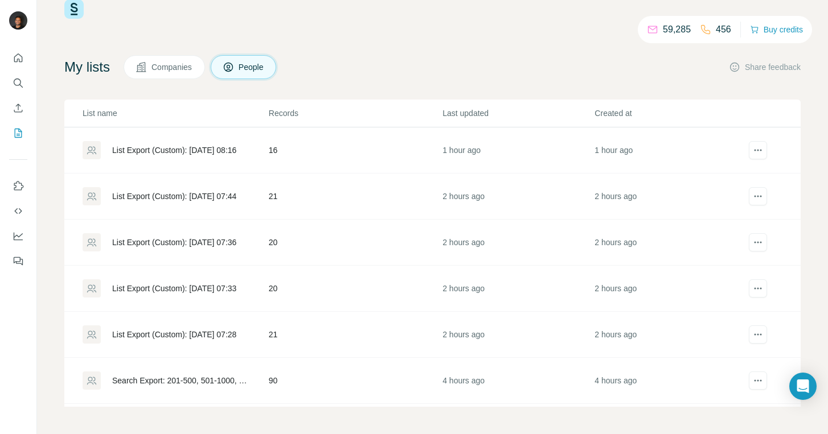
click at [219, 147] on div "List Export (Custom): 12/08/2025 08:16" at bounding box center [174, 150] width 124 height 11
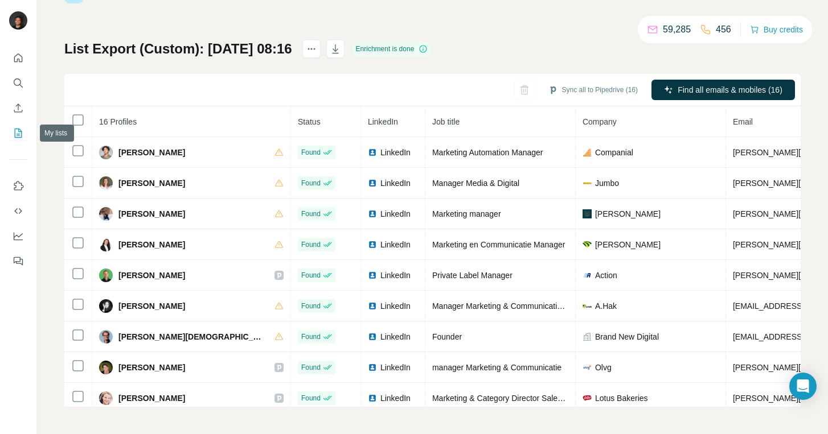
click at [15, 133] on icon "My lists" at bounding box center [18, 133] width 11 height 11
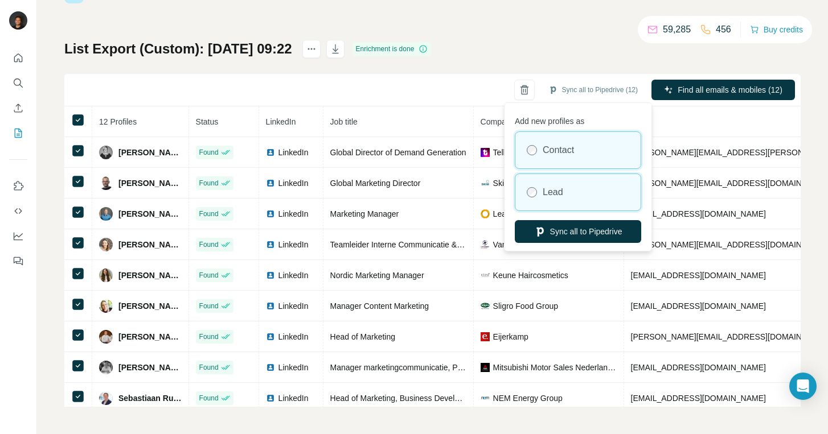
click at [563, 196] on label "Lead" at bounding box center [553, 193] width 20 height 14
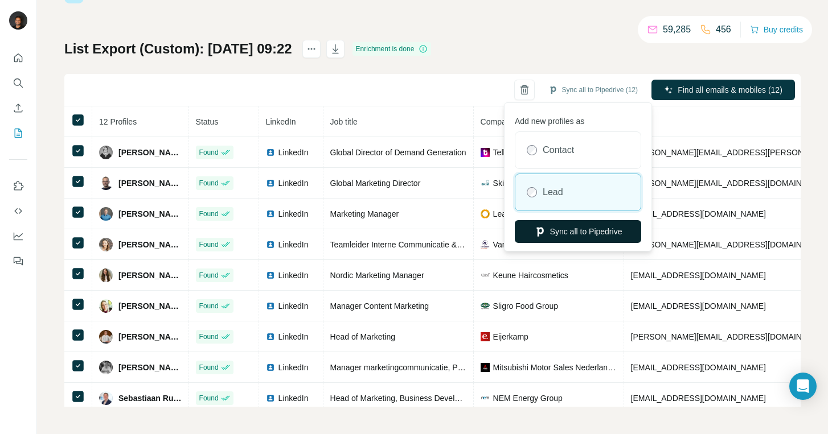
click at [594, 234] on button "Sync all to Pipedrive" at bounding box center [578, 231] width 126 height 23
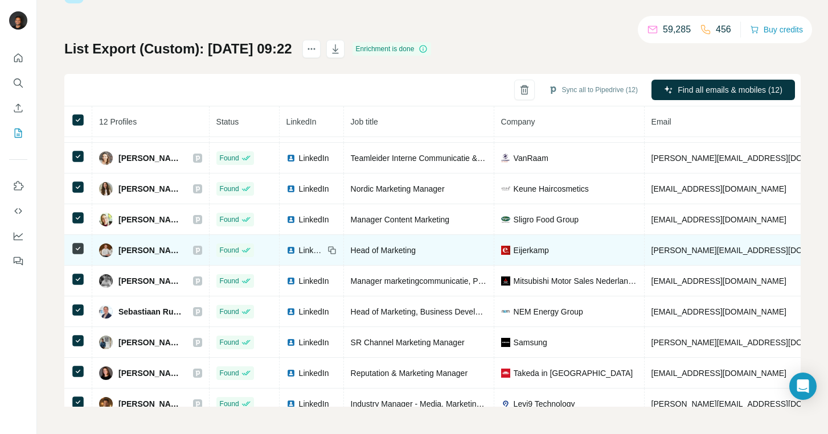
scroll to position [99, 0]
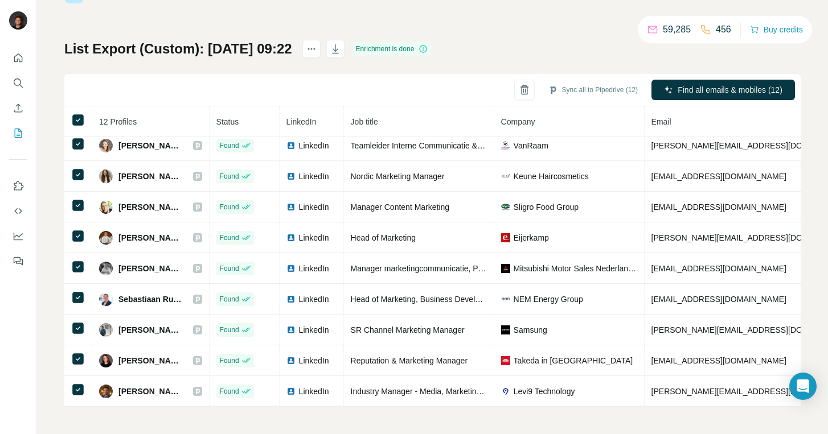
click at [299, 26] on div "My lists / List Export (Custom): 12/08/2025 09:22 59,285 456 Buy credits List E…" at bounding box center [432, 195] width 736 height 423
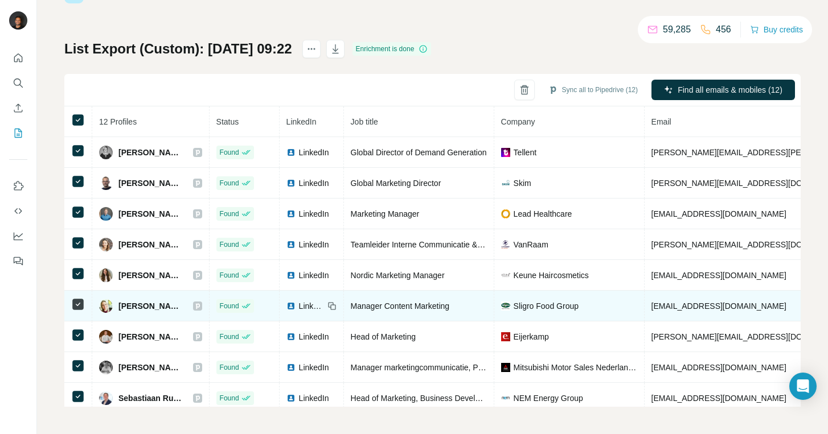
scroll to position [0, 0]
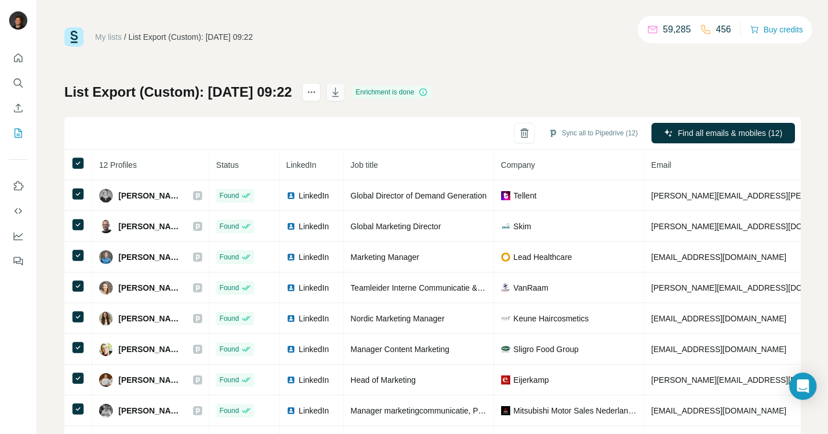
click at [341, 95] on icon "button" at bounding box center [335, 92] width 11 height 11
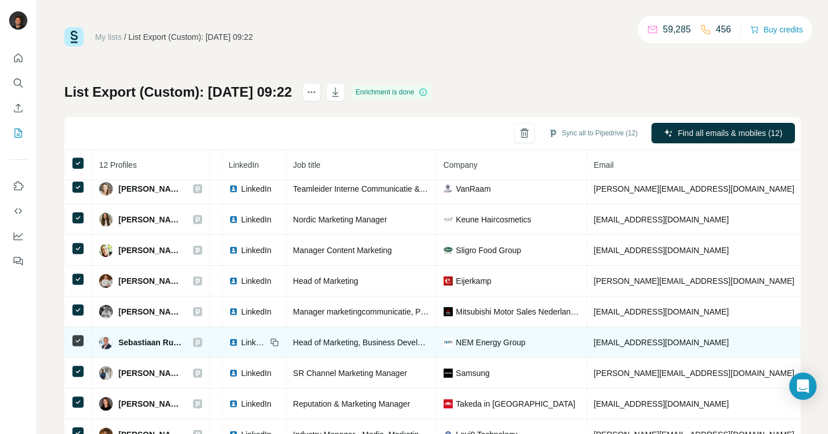
scroll to position [99, 0]
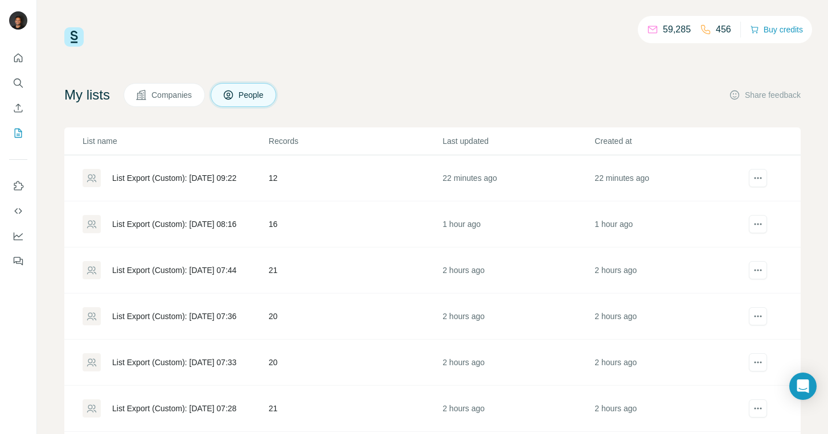
click at [233, 186] on div "List Export (Custom): [DATE] 09:22" at bounding box center [175, 178] width 185 height 18
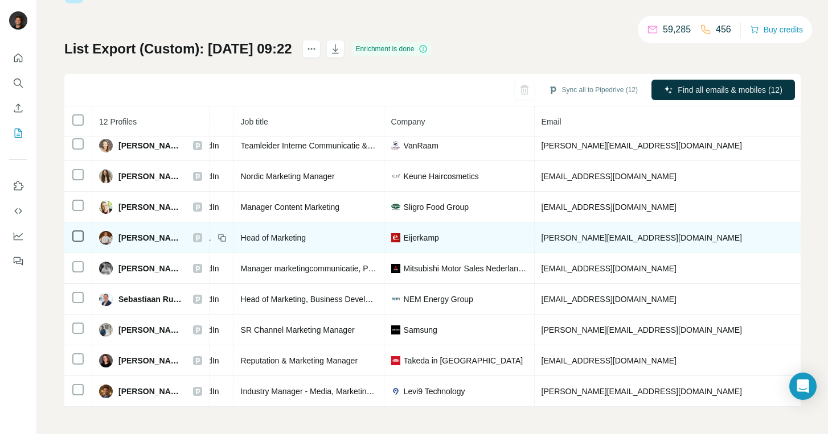
scroll to position [99, 110]
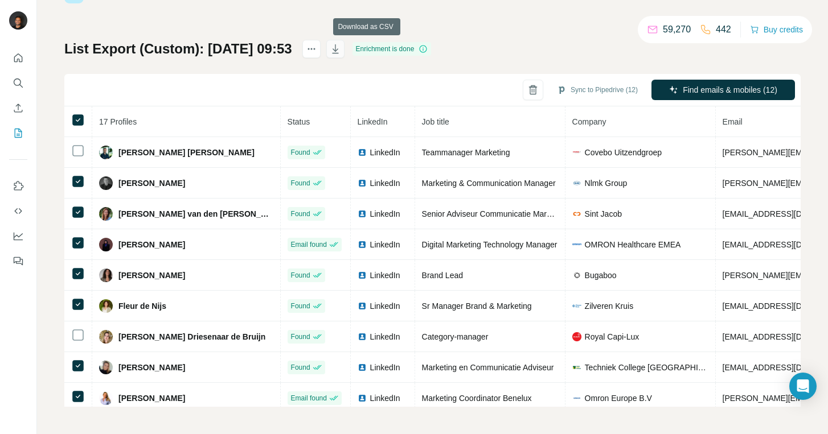
click at [341, 47] on icon "button" at bounding box center [335, 48] width 11 height 11
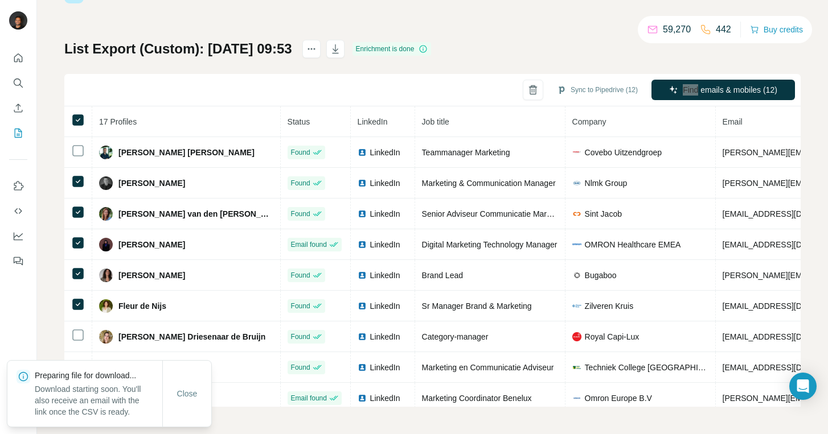
click at [629, 19] on div "My lists / List Export (Custom): [DATE] 09:53 59,270 442 Buy credits List Expor…" at bounding box center [432, 195] width 736 height 423
